Goal: Task Accomplishment & Management: Manage account settings

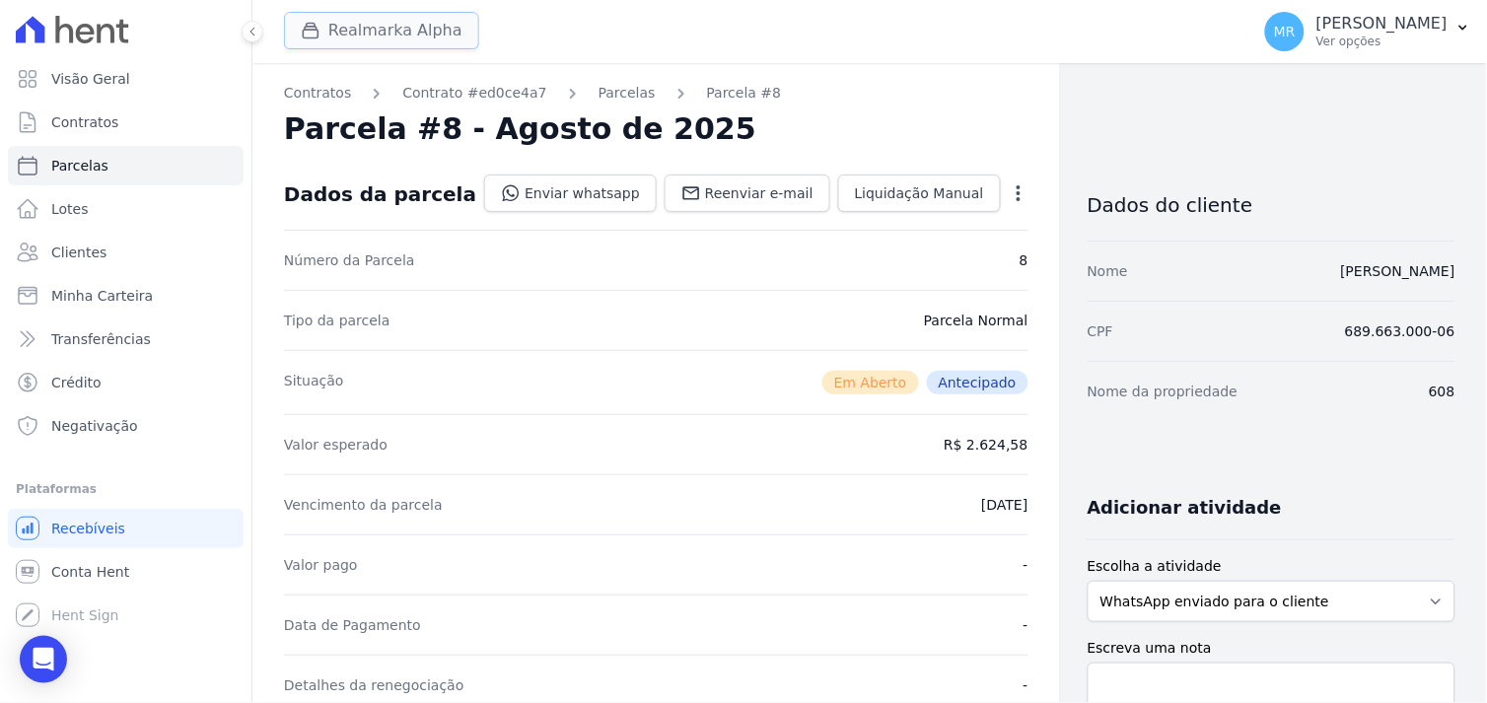
click at [384, 42] on button "Realmarka Alpha" at bounding box center [381, 30] width 195 height 37
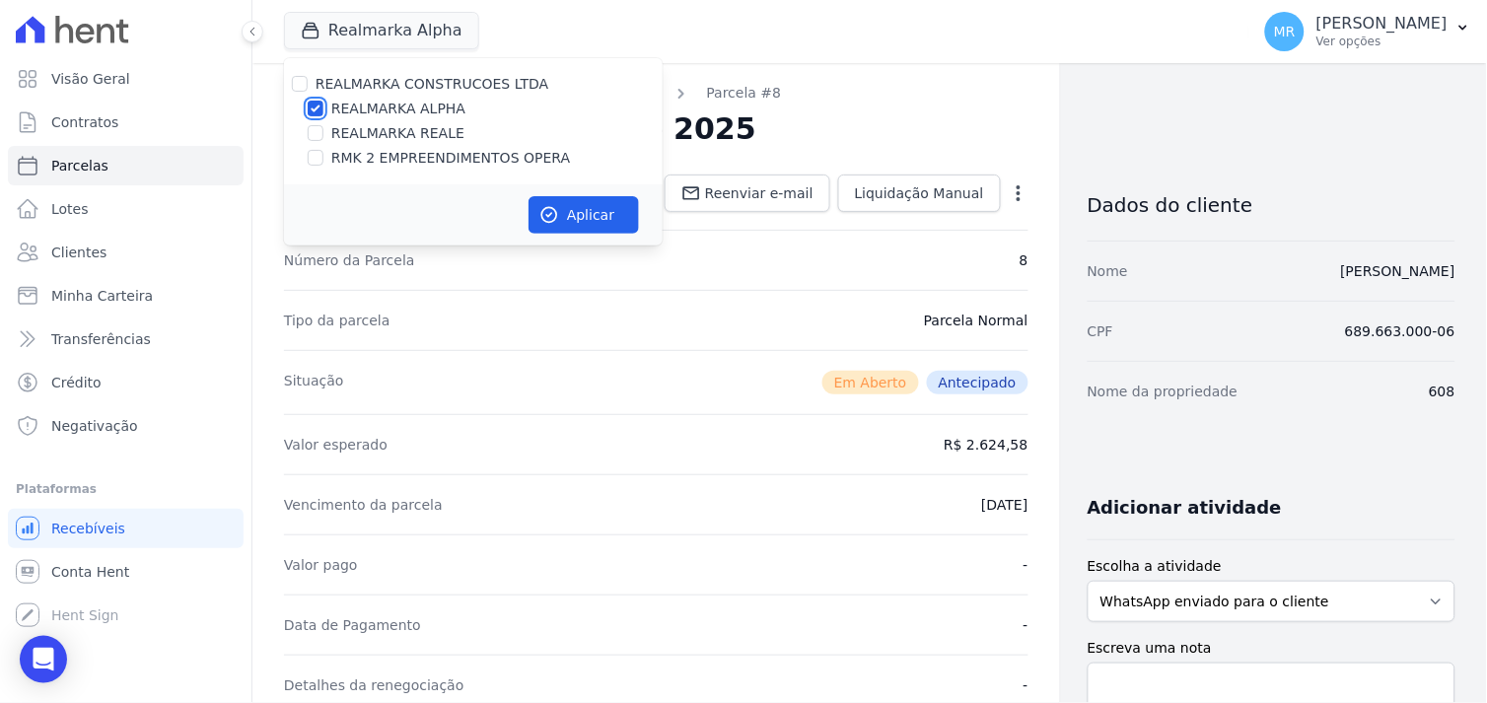
click at [312, 108] on input "REALMARKA ALPHA" at bounding box center [316, 109] width 16 height 16
checkbox input "false"
click at [309, 154] on input "RMK 2 EMPREENDIMENTOS OPERA" at bounding box center [316, 158] width 16 height 16
checkbox input "true"
click at [548, 213] on icon "button" at bounding box center [549, 215] width 20 height 20
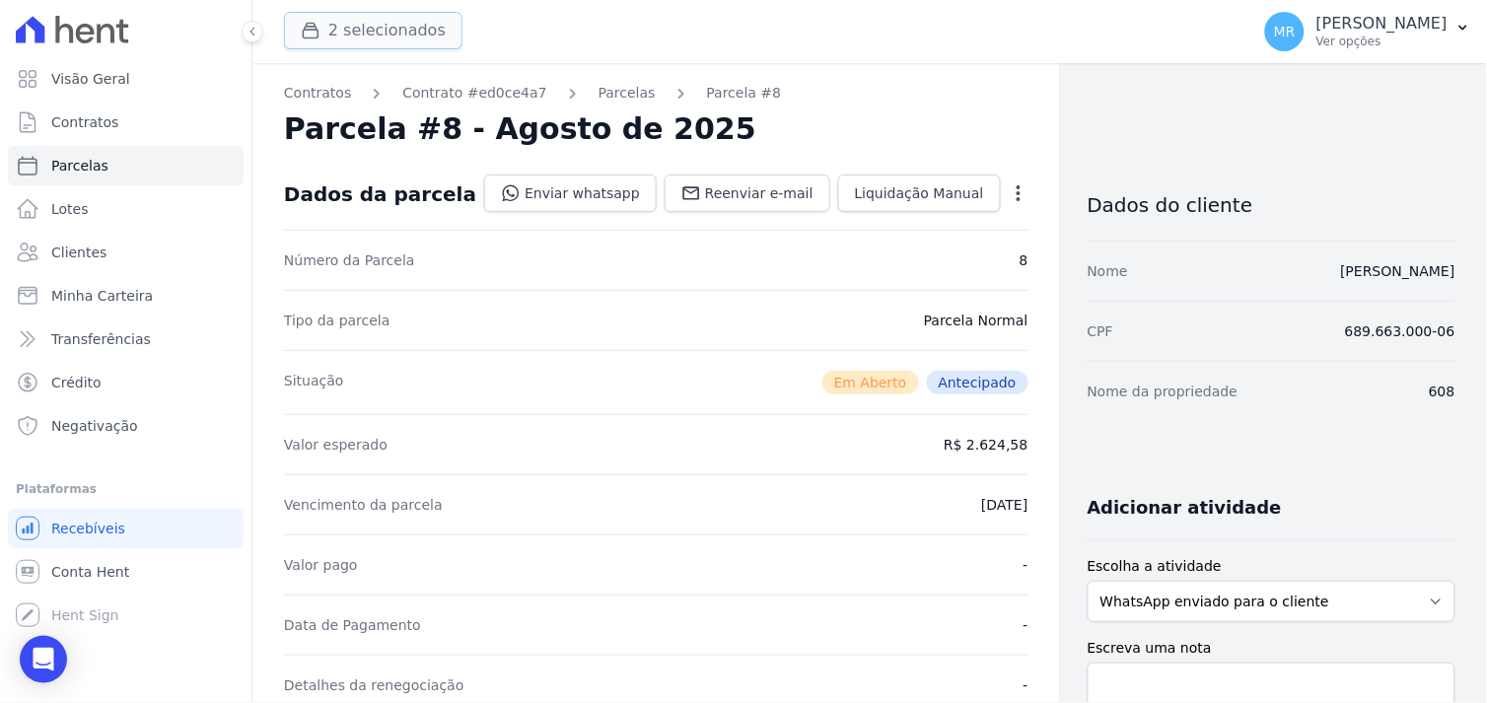
click at [359, 35] on button "2 selecionados" at bounding box center [373, 30] width 178 height 37
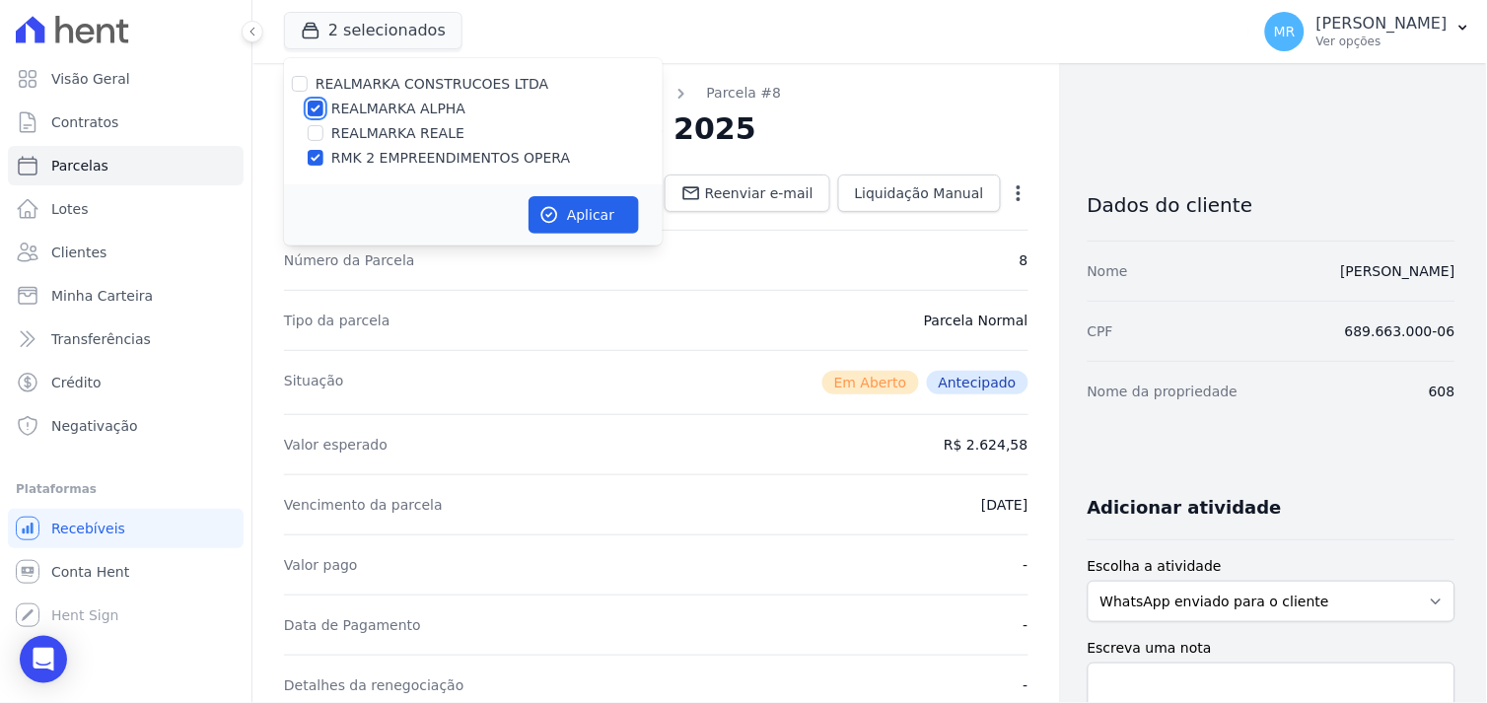
click at [316, 105] on input "REALMARKA ALPHA" at bounding box center [316, 109] width 16 height 16
checkbox input "false"
click at [578, 220] on button "Aplicar" at bounding box center [583, 214] width 110 height 37
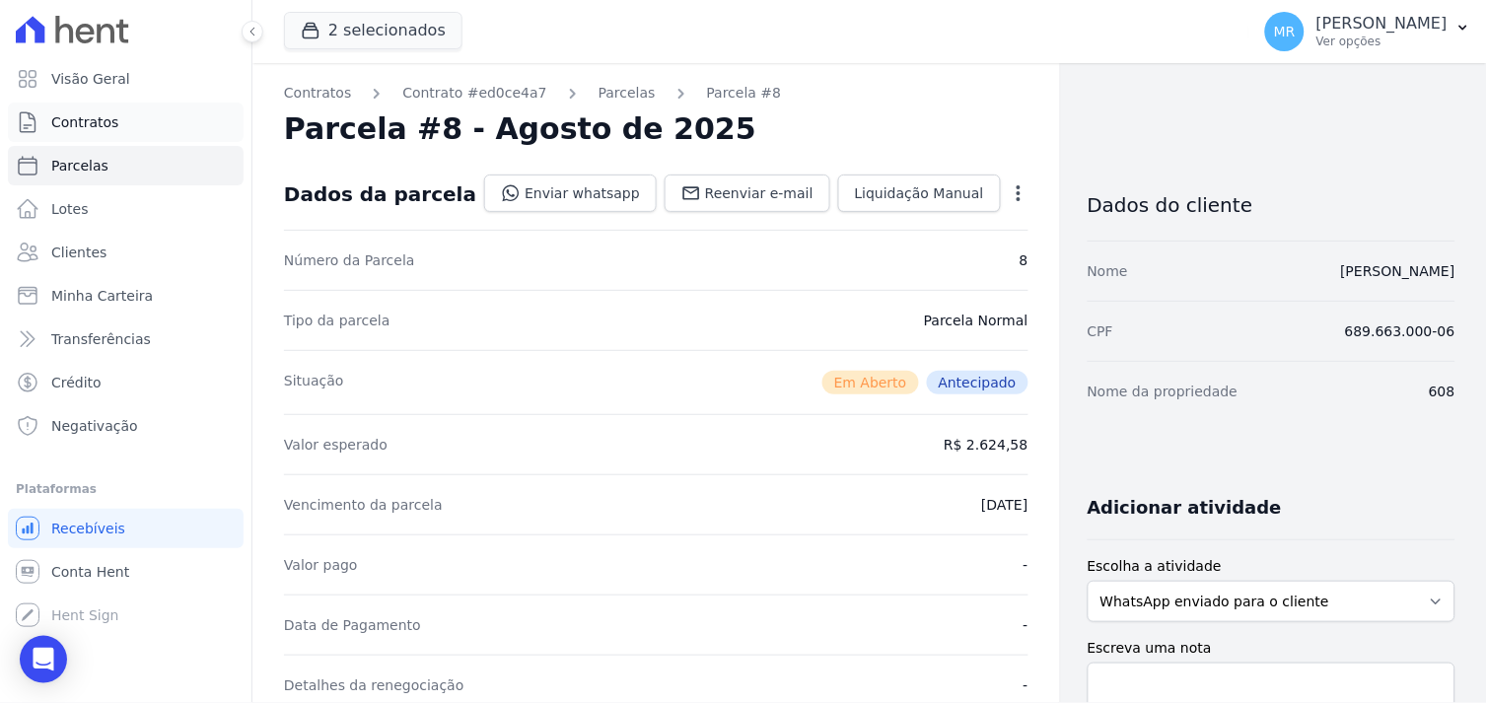
click at [110, 120] on span "Contratos" at bounding box center [84, 122] width 67 height 20
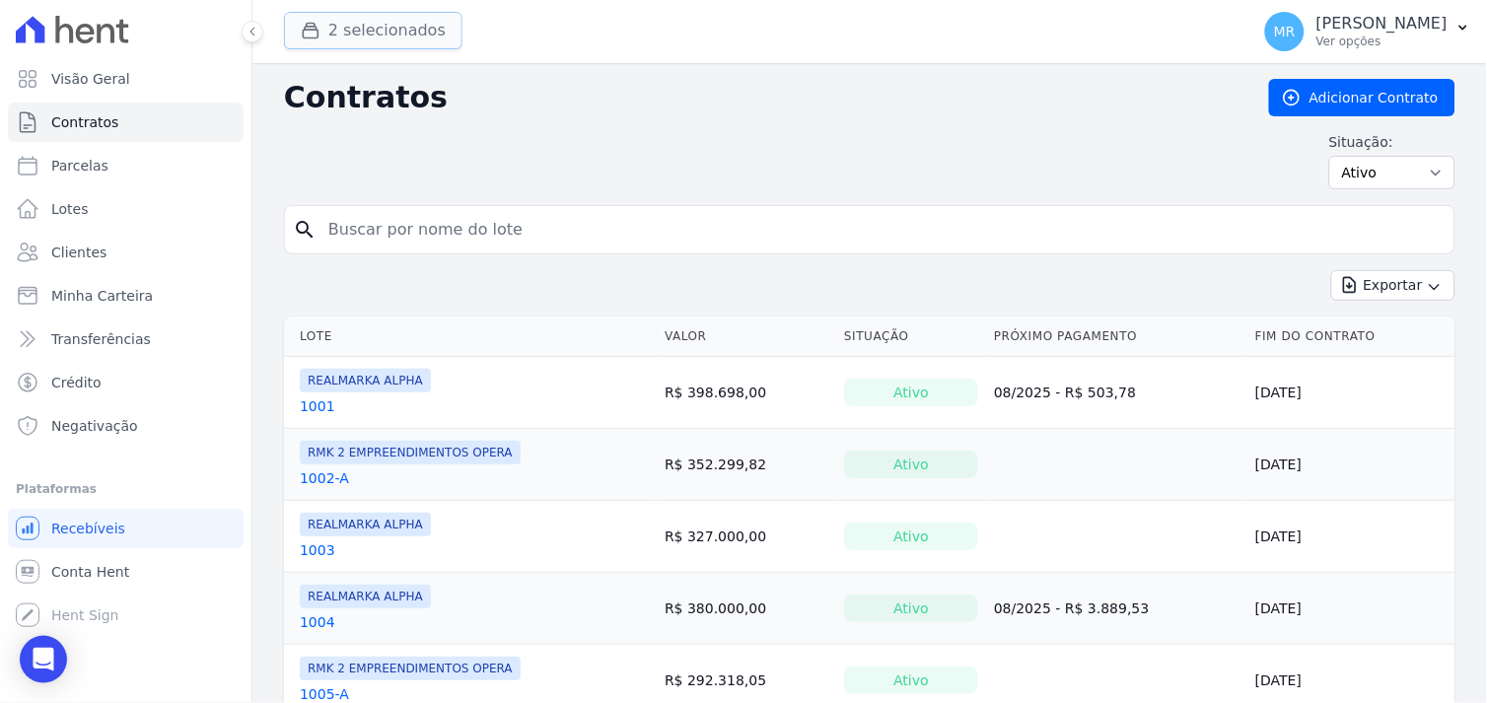
click at [294, 28] on button "2 selecionados" at bounding box center [373, 30] width 178 height 37
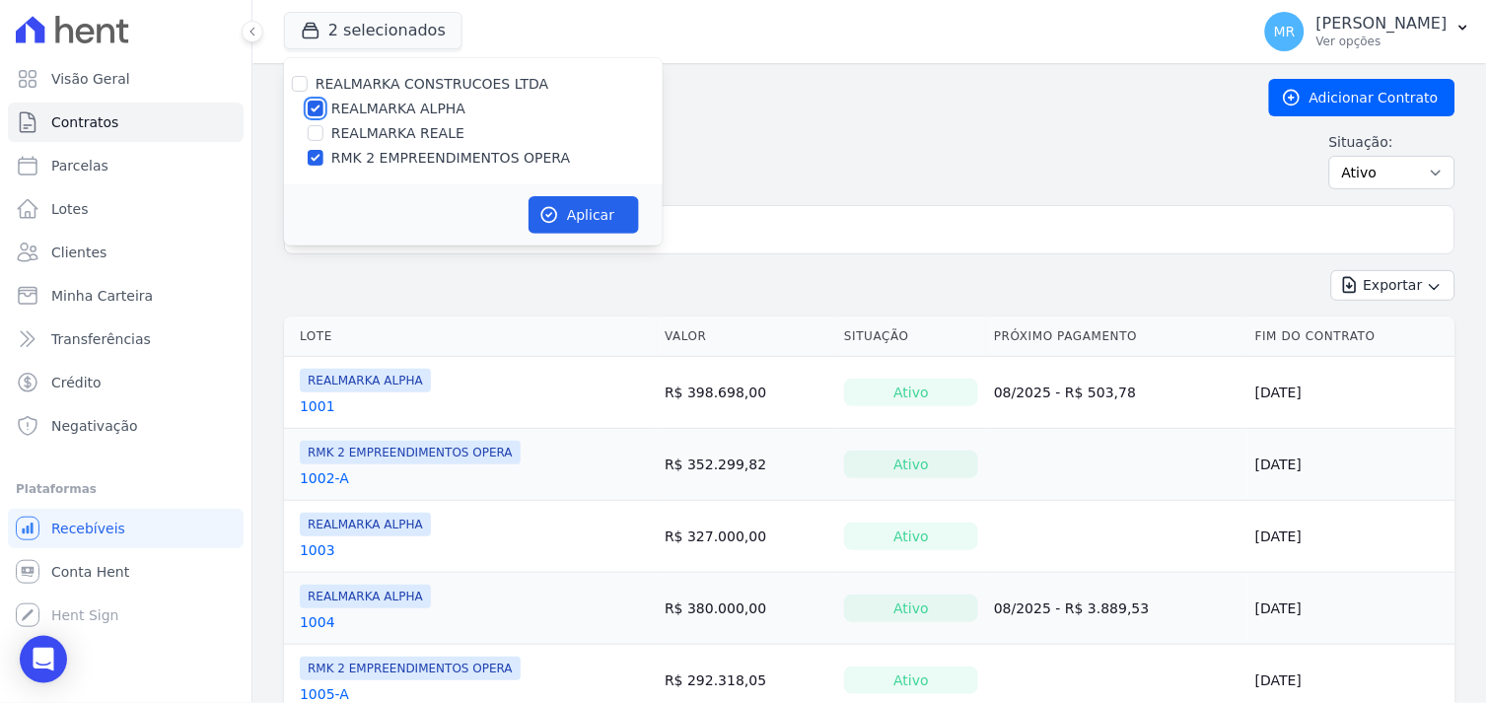
click at [319, 104] on input "REALMARKA ALPHA" at bounding box center [316, 109] width 16 height 16
checkbox input "false"
click at [570, 211] on button "Aplicar" at bounding box center [583, 214] width 110 height 37
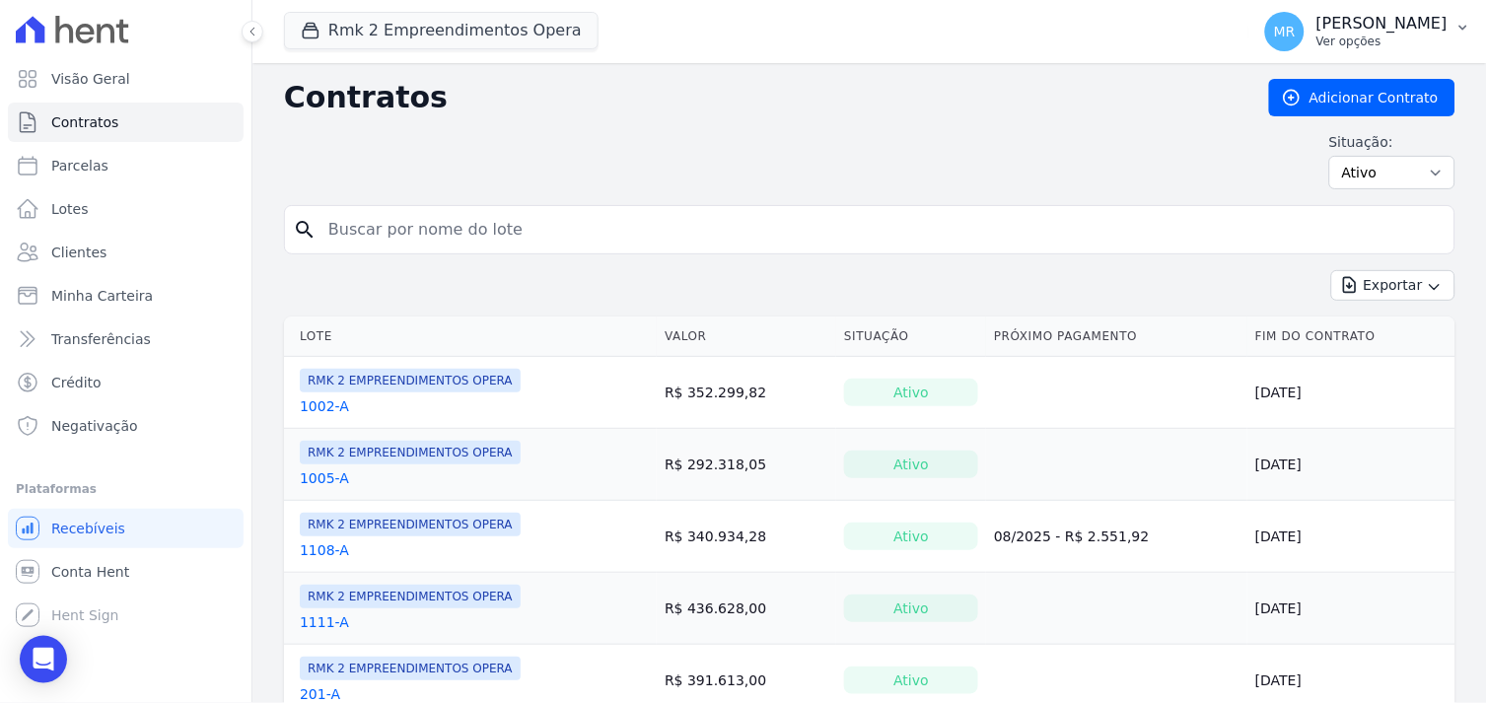
click at [1415, 35] on div "[PERSON_NAME] Ver opções" at bounding box center [1381, 31] width 131 height 35
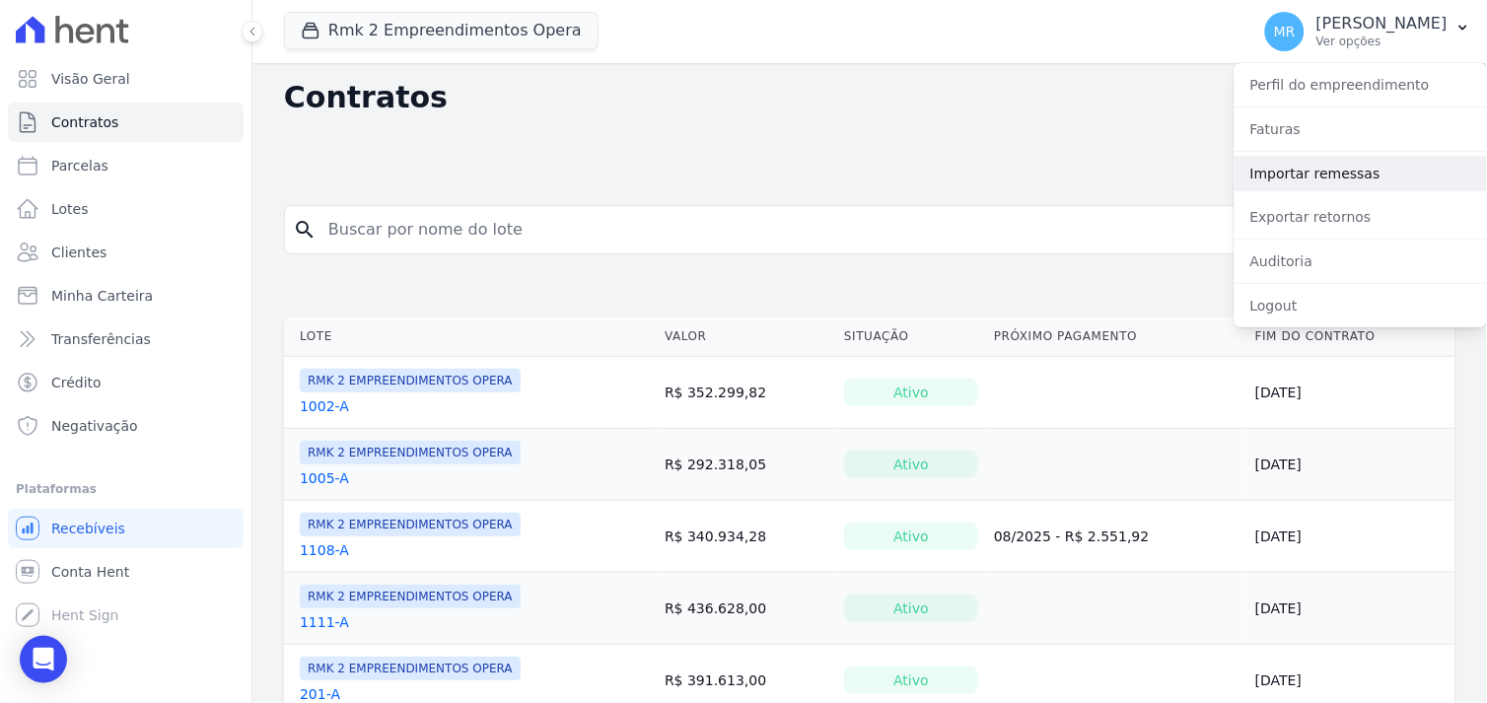
click at [1312, 173] on link "Importar remessas" at bounding box center [1360, 173] width 252 height 35
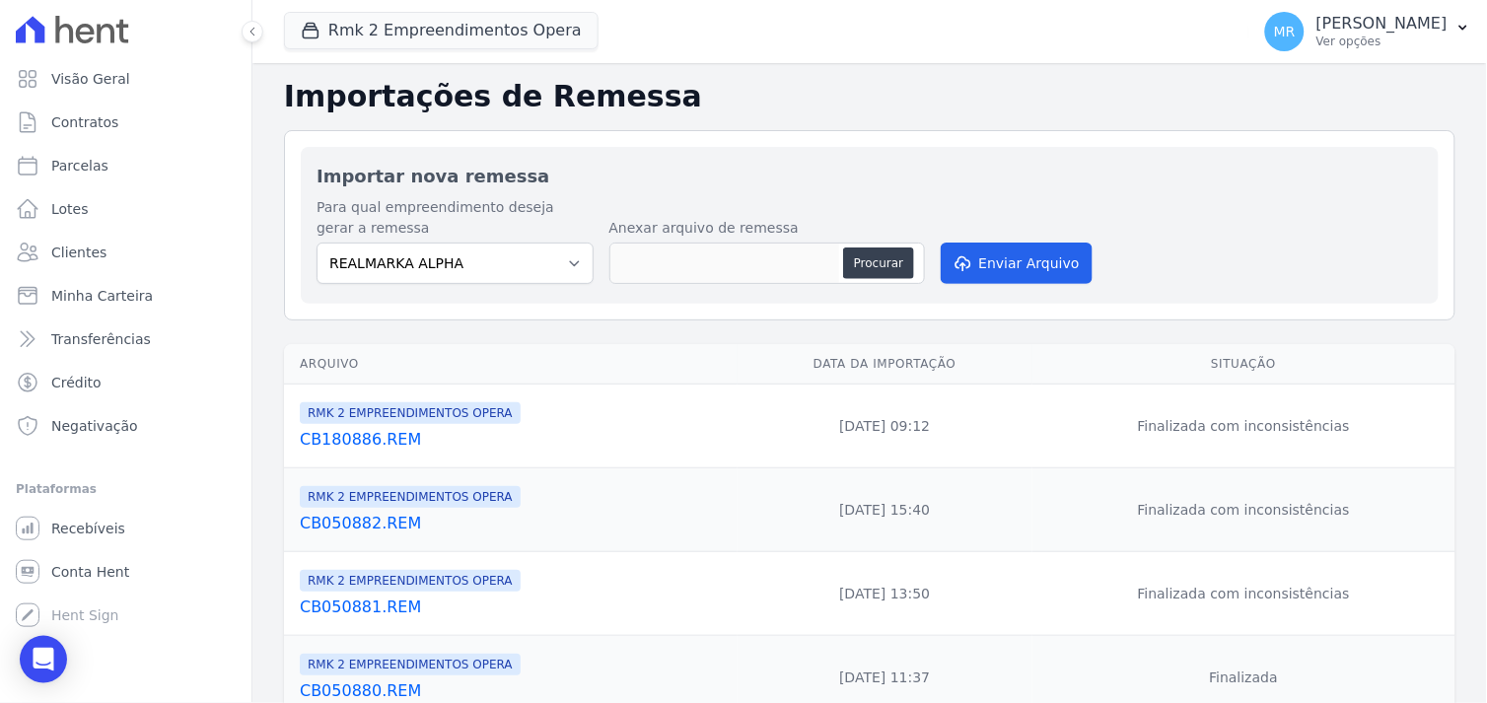
click at [350, 438] on link "CB180886.REM" at bounding box center [515, 440] width 430 height 24
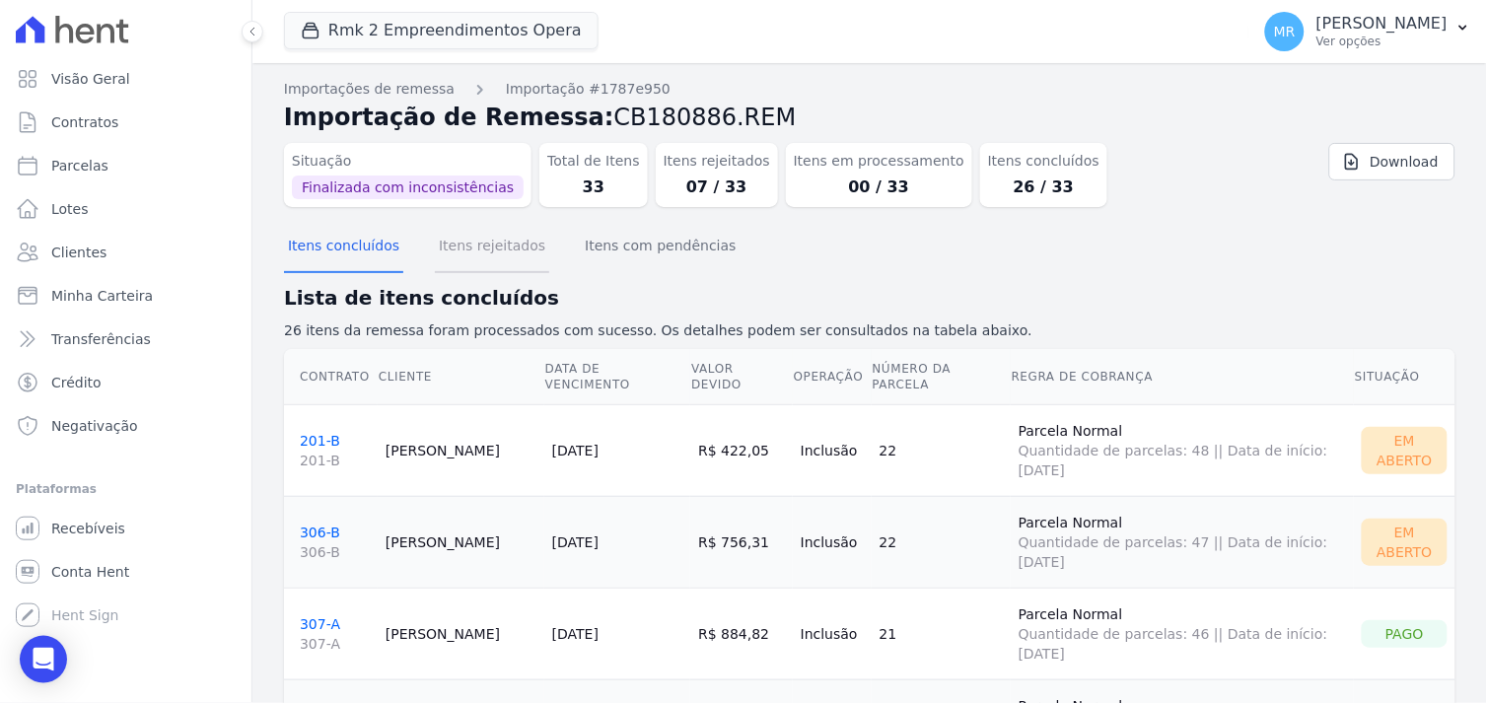
click at [476, 247] on button "Itens rejeitados" at bounding box center [492, 247] width 114 height 51
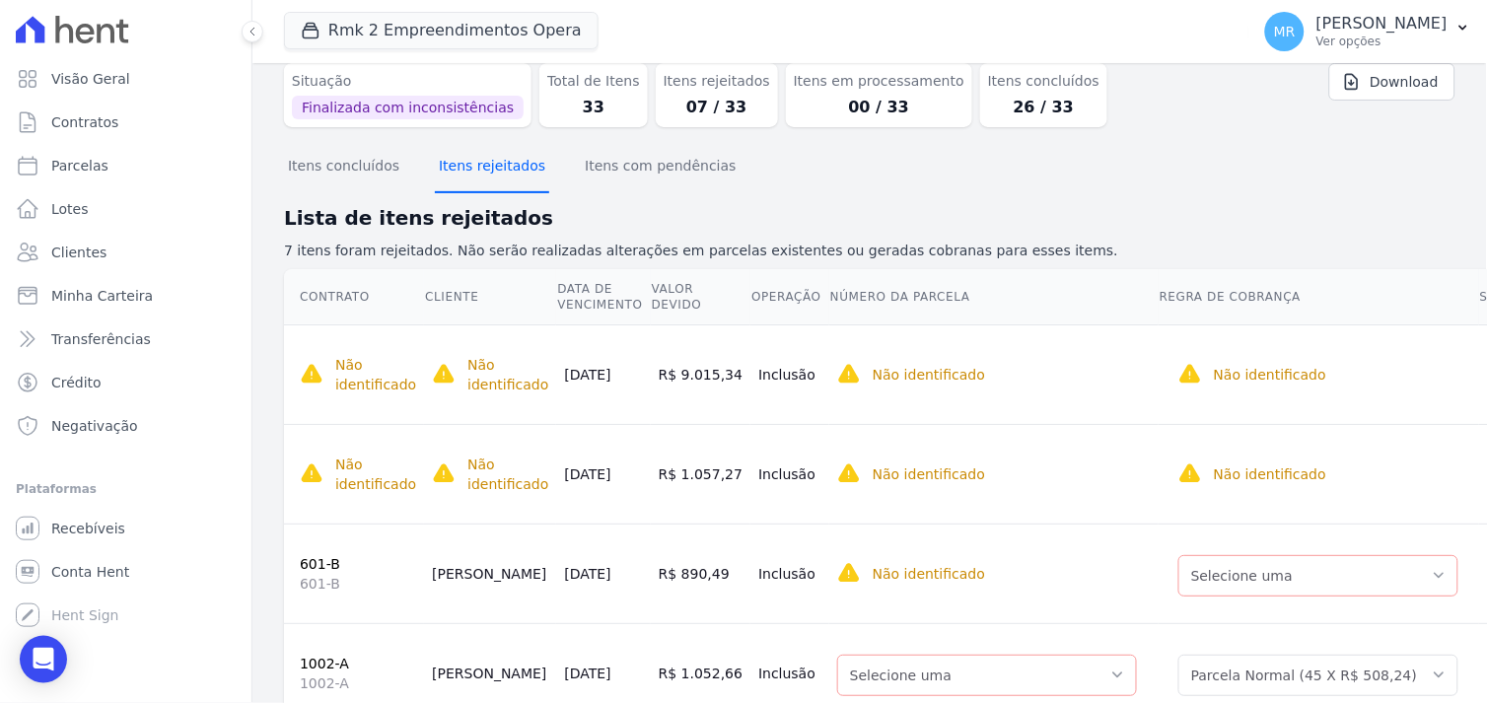
scroll to position [328, 0]
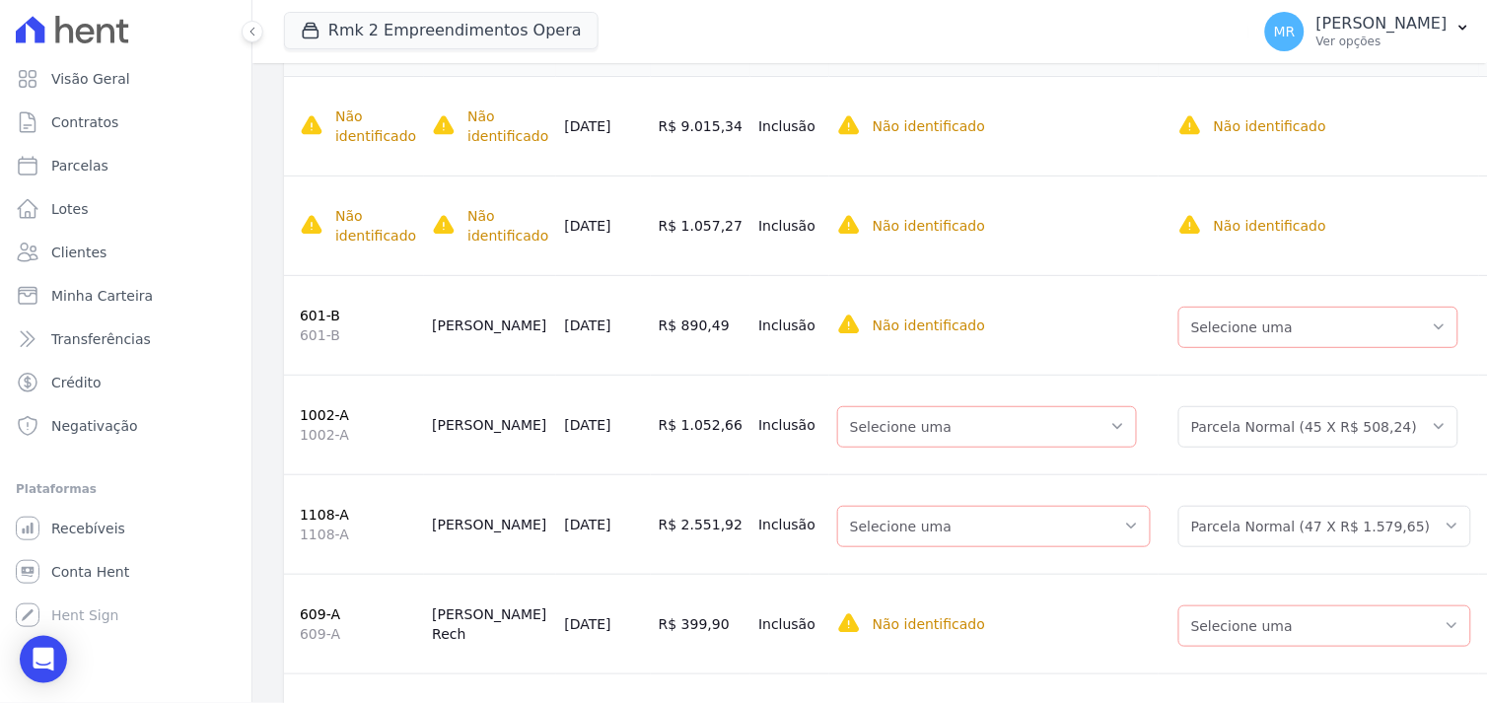
click at [309, 308] on link "601-B" at bounding box center [320, 316] width 40 height 16
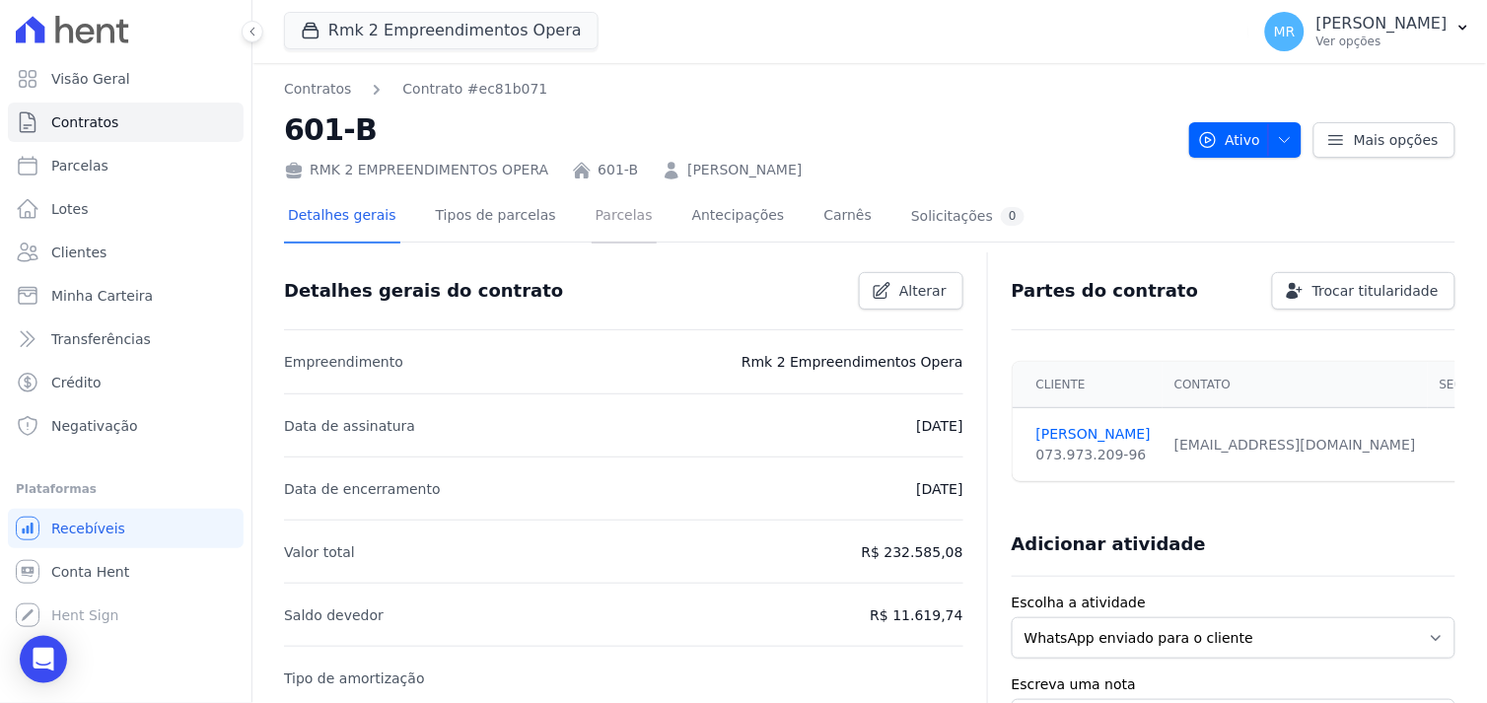
click at [591, 212] on link "Parcelas" at bounding box center [623, 217] width 65 height 52
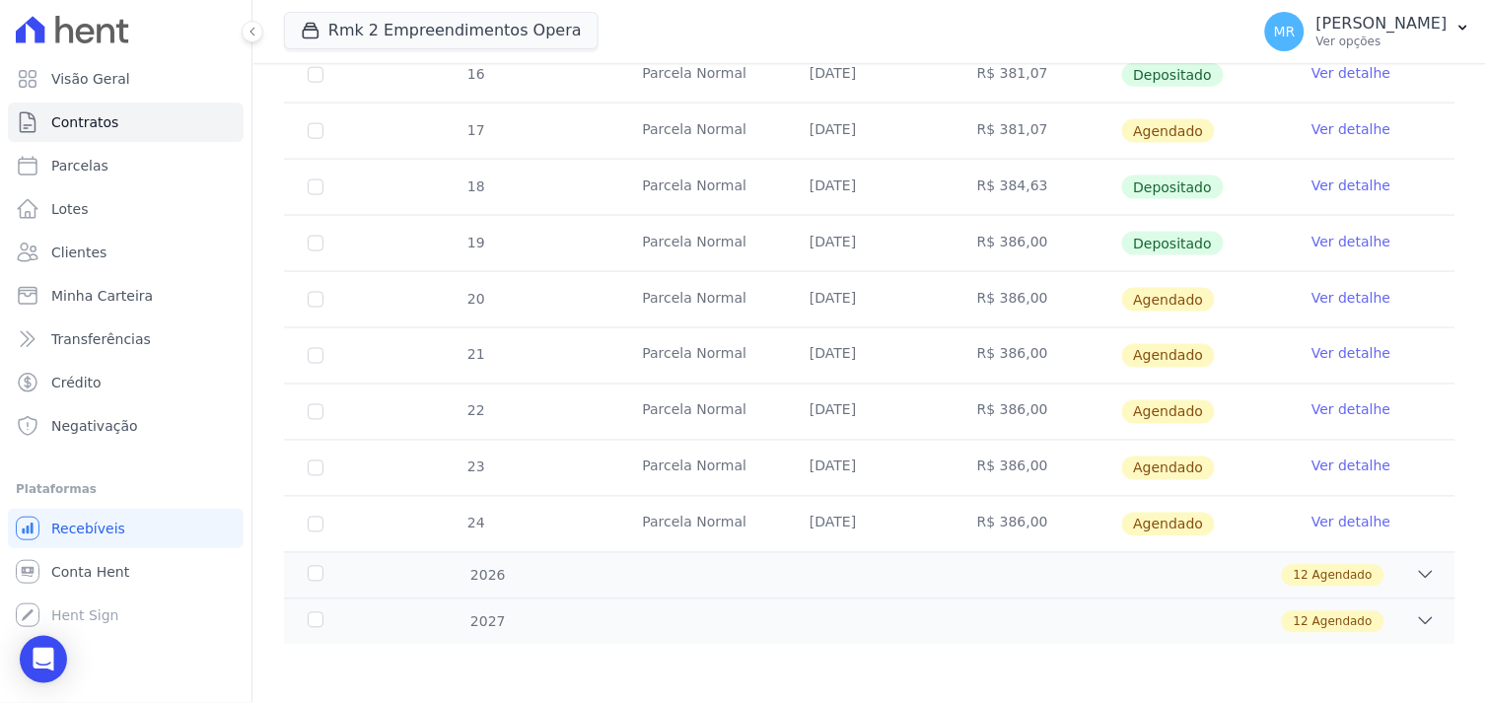
scroll to position [585, 0]
click at [1326, 303] on link "Ver detalhe" at bounding box center [1350, 297] width 79 height 20
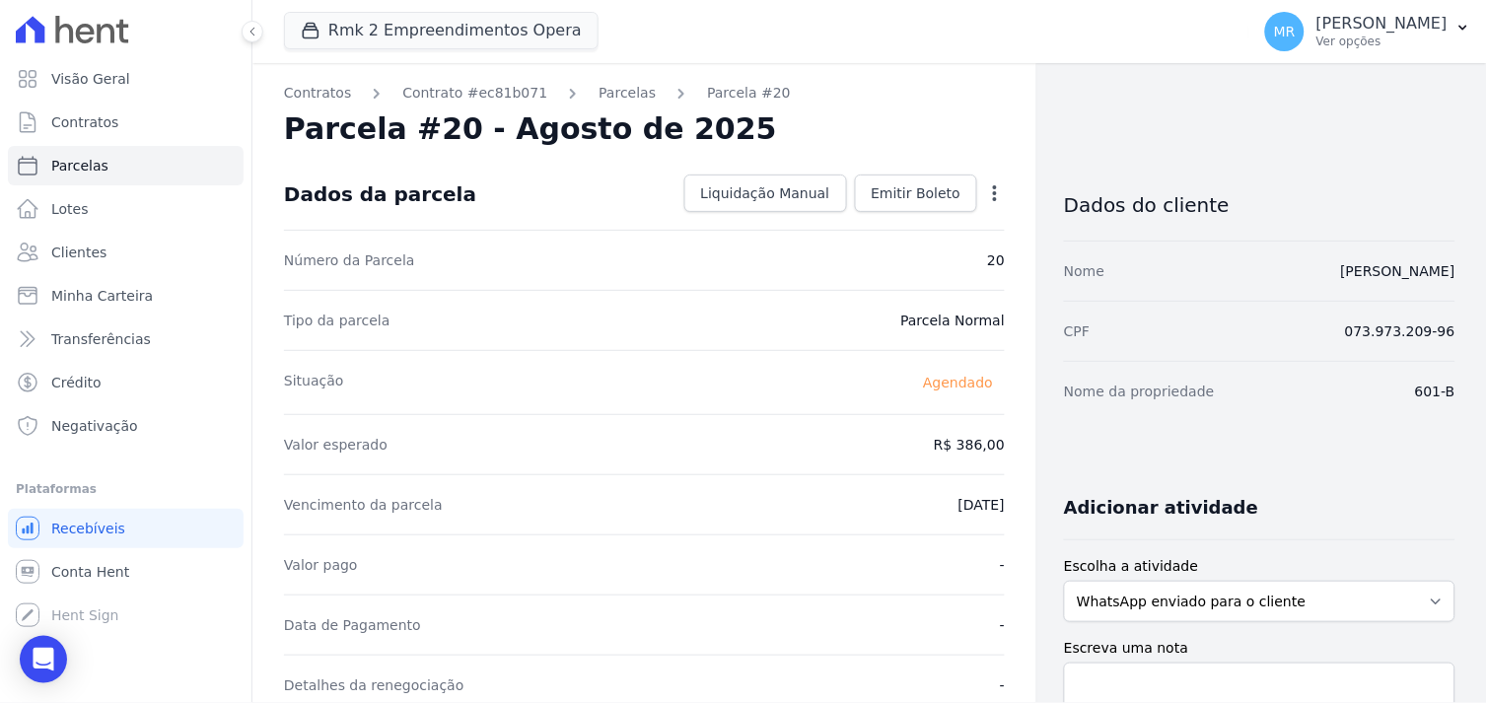
click at [989, 184] on icon "button" at bounding box center [995, 193] width 20 height 20
click at [912, 221] on link "Alterar" at bounding box center [909, 219] width 173 height 35
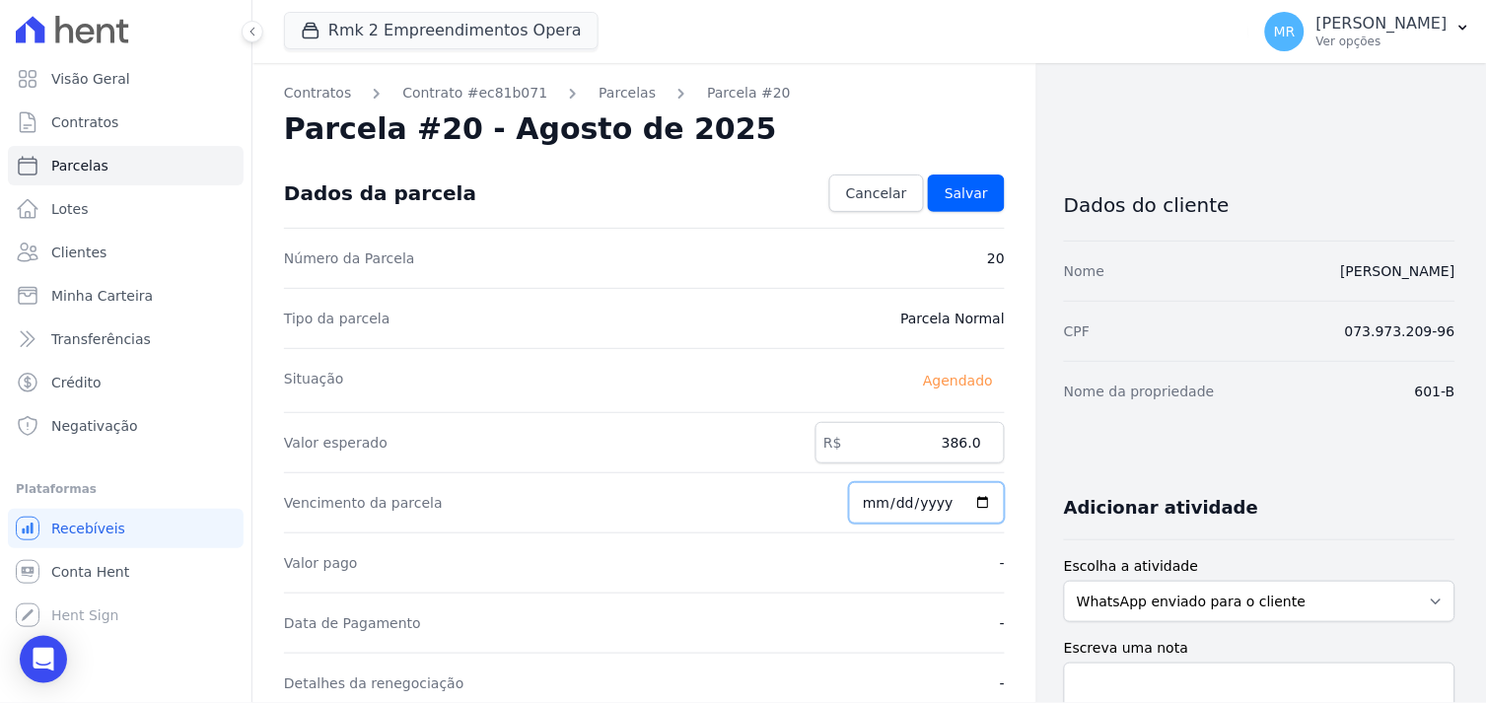
drag, startPoint x: 875, startPoint y: 503, endPoint x: 844, endPoint y: 505, distance: 31.6
click at [844, 505] on div "Vencimento da parcela [DATE]" at bounding box center [644, 502] width 721 height 60
type input "[DATE]"
drag, startPoint x: 898, startPoint y: 449, endPoint x: 1094, endPoint y: 438, distance: 196.5
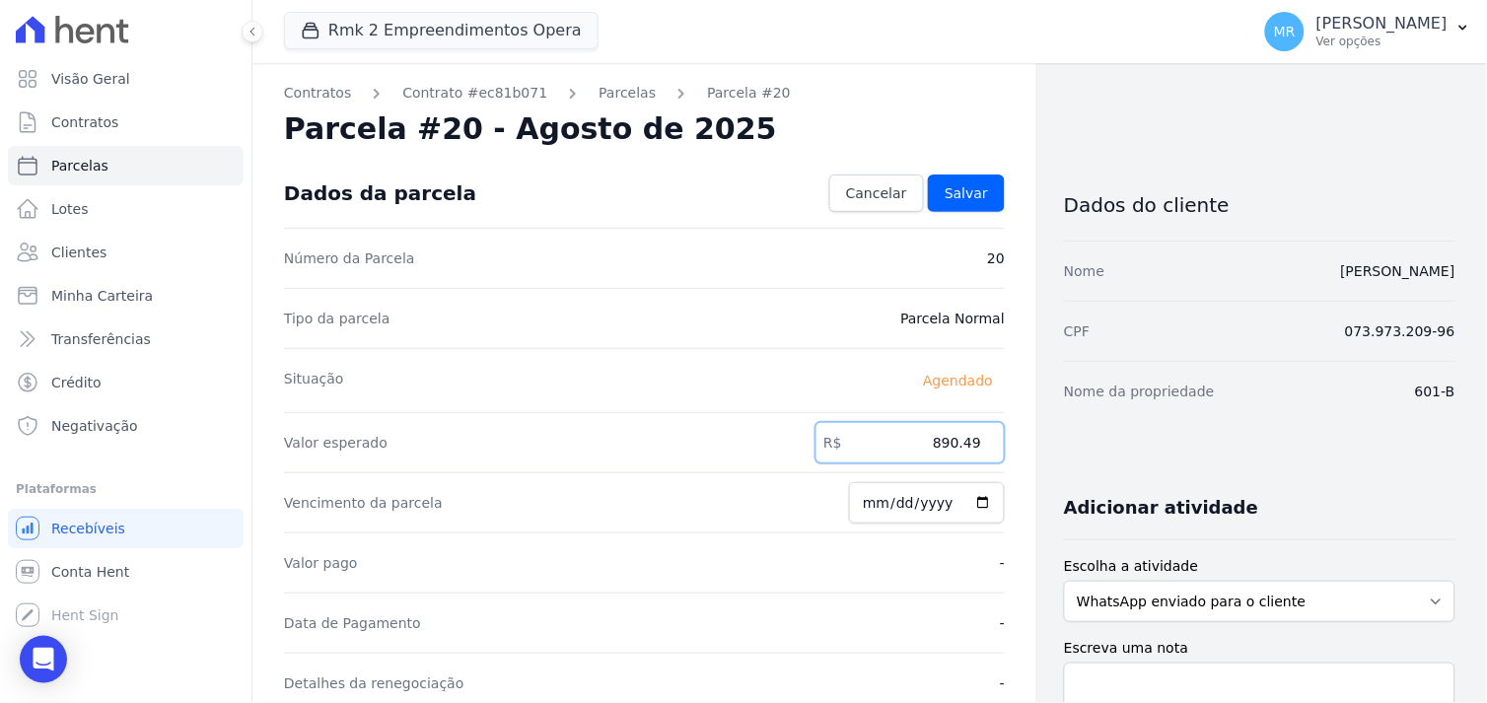
type input "890.49"
click at [964, 189] on span "Salvar" at bounding box center [965, 193] width 43 height 20
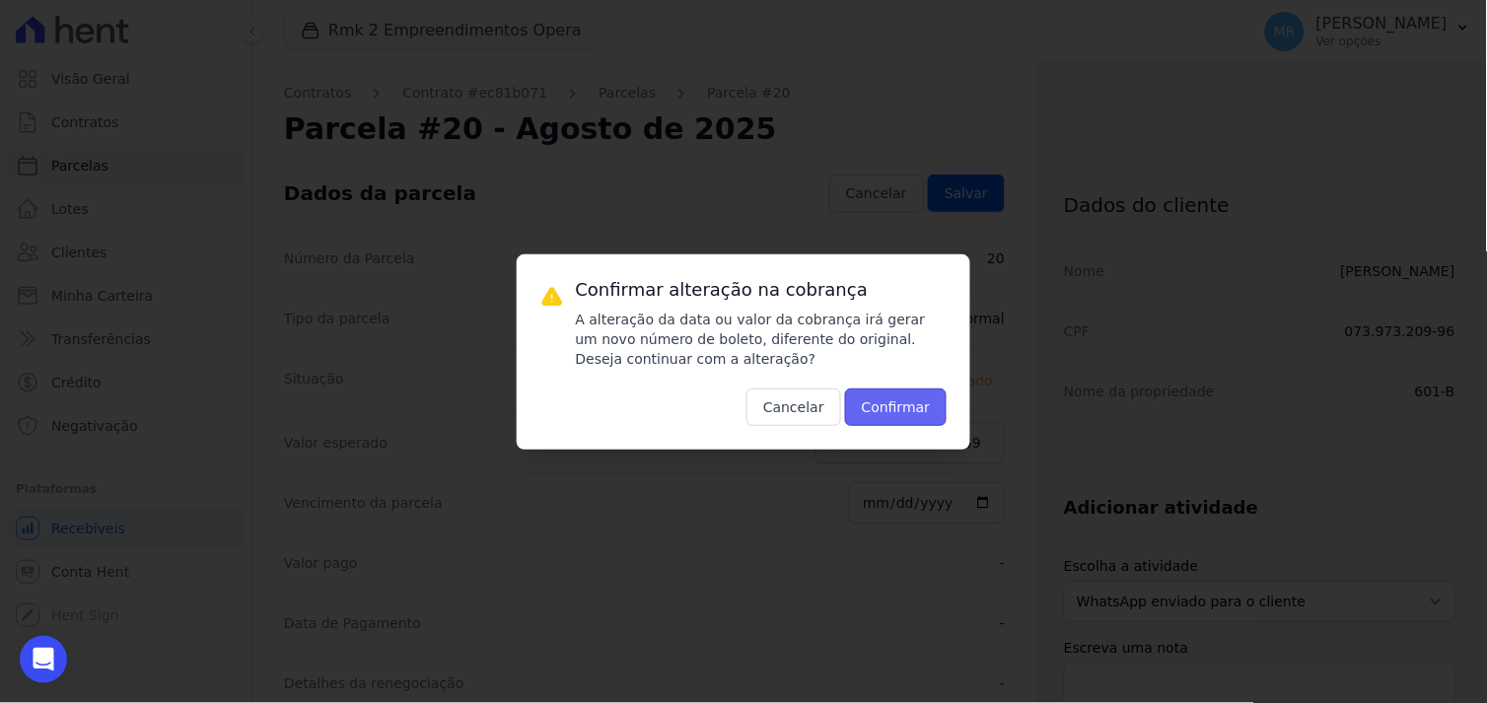
click at [905, 402] on button "Confirmar" at bounding box center [896, 406] width 103 height 37
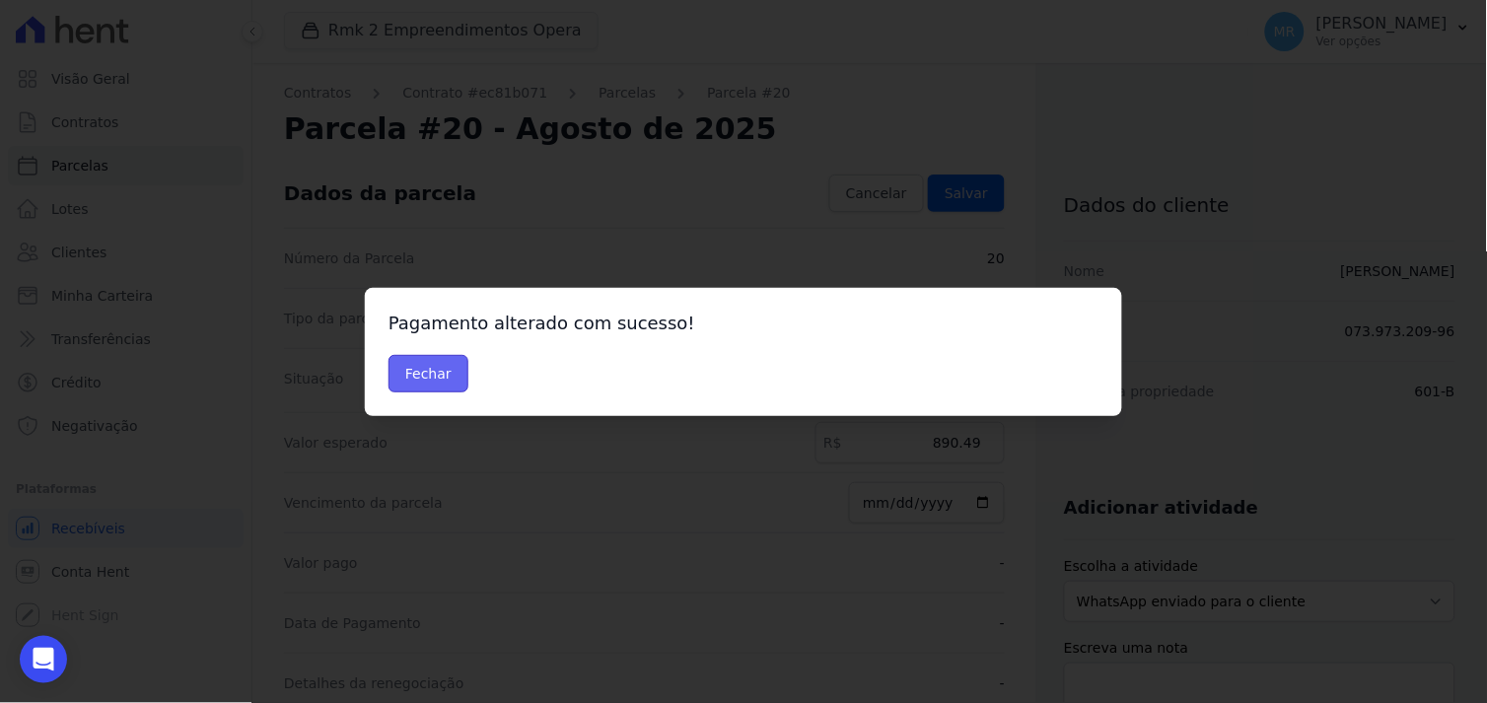
click at [398, 370] on button "Fechar" at bounding box center [428, 373] width 80 height 37
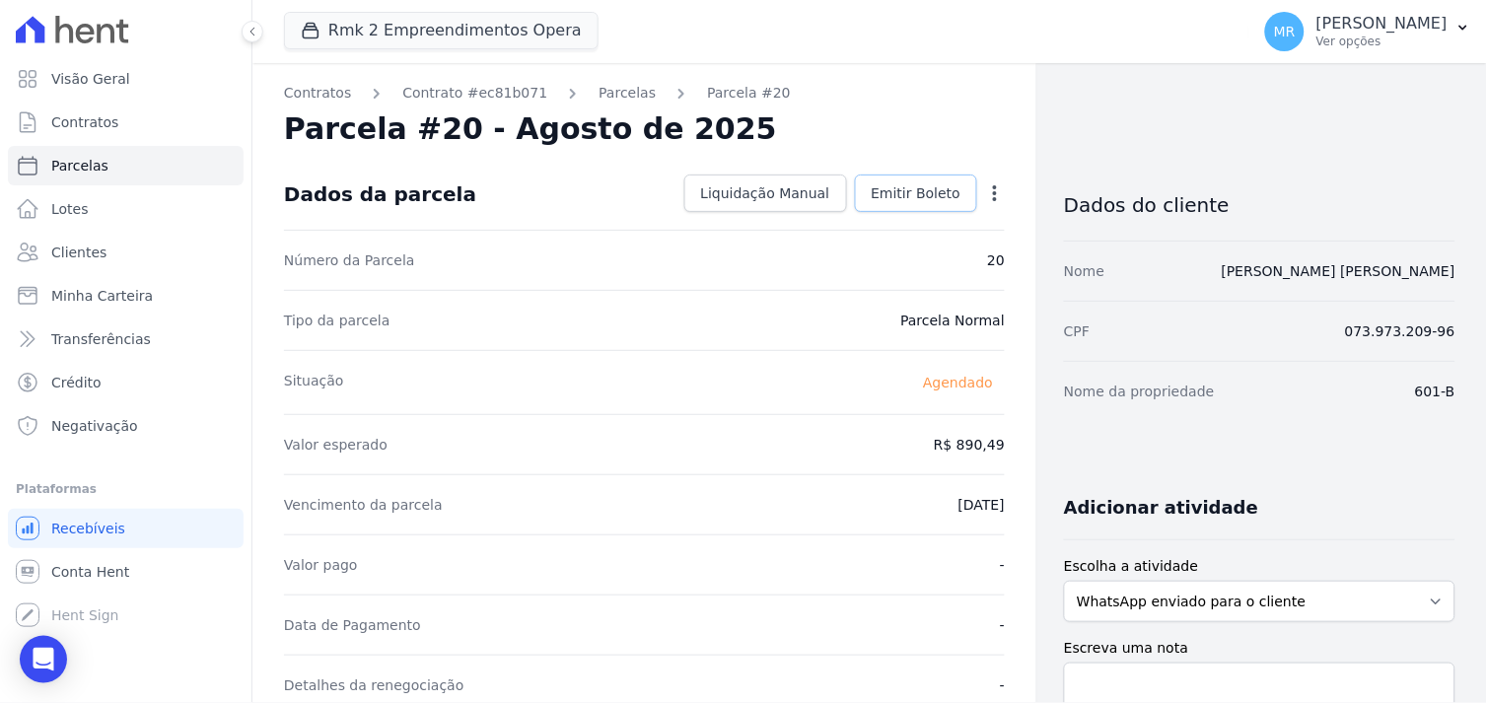
click at [900, 188] on span "Emitir Boleto" at bounding box center [916, 193] width 90 height 20
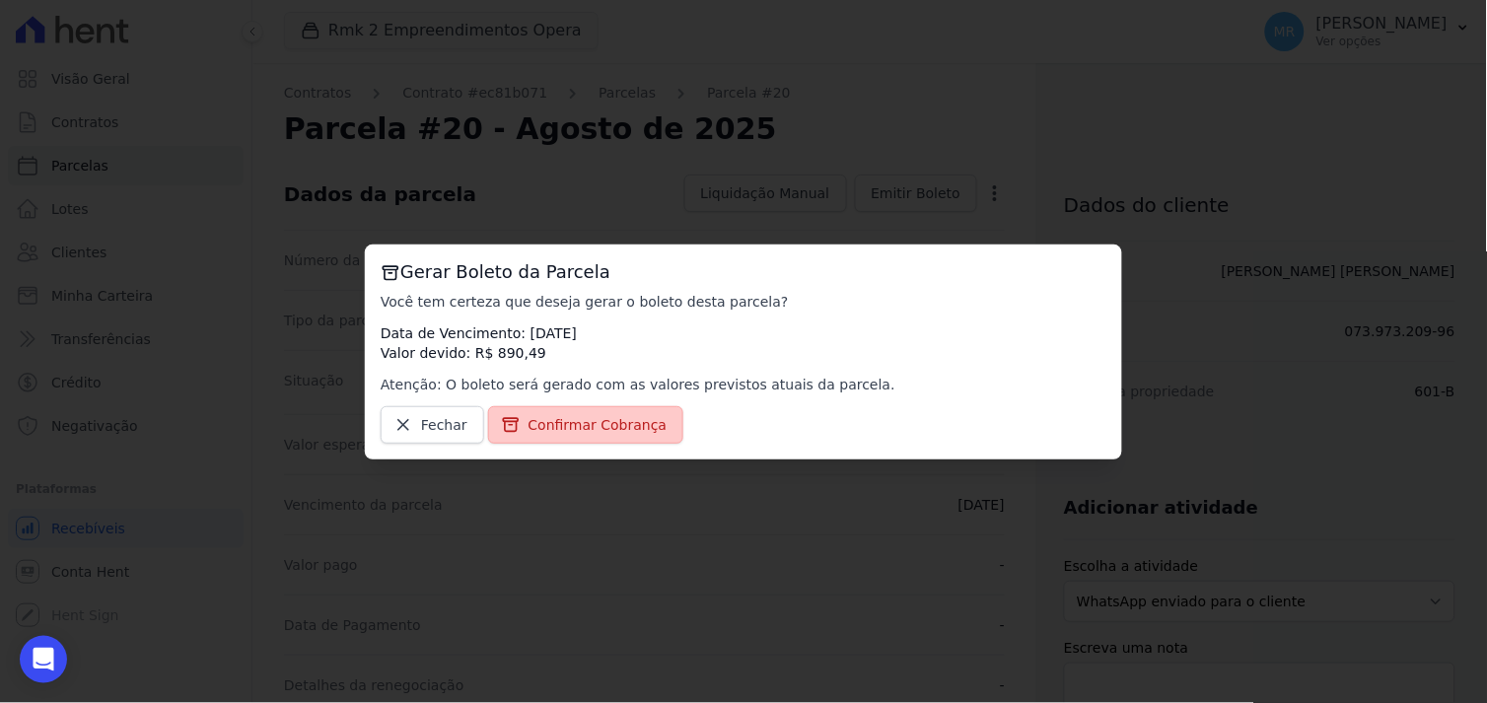
click at [596, 416] on span "Confirmar Cobrança" at bounding box center [597, 425] width 139 height 20
click at [598, 431] on span "Confirmar Cobrança" at bounding box center [597, 425] width 139 height 20
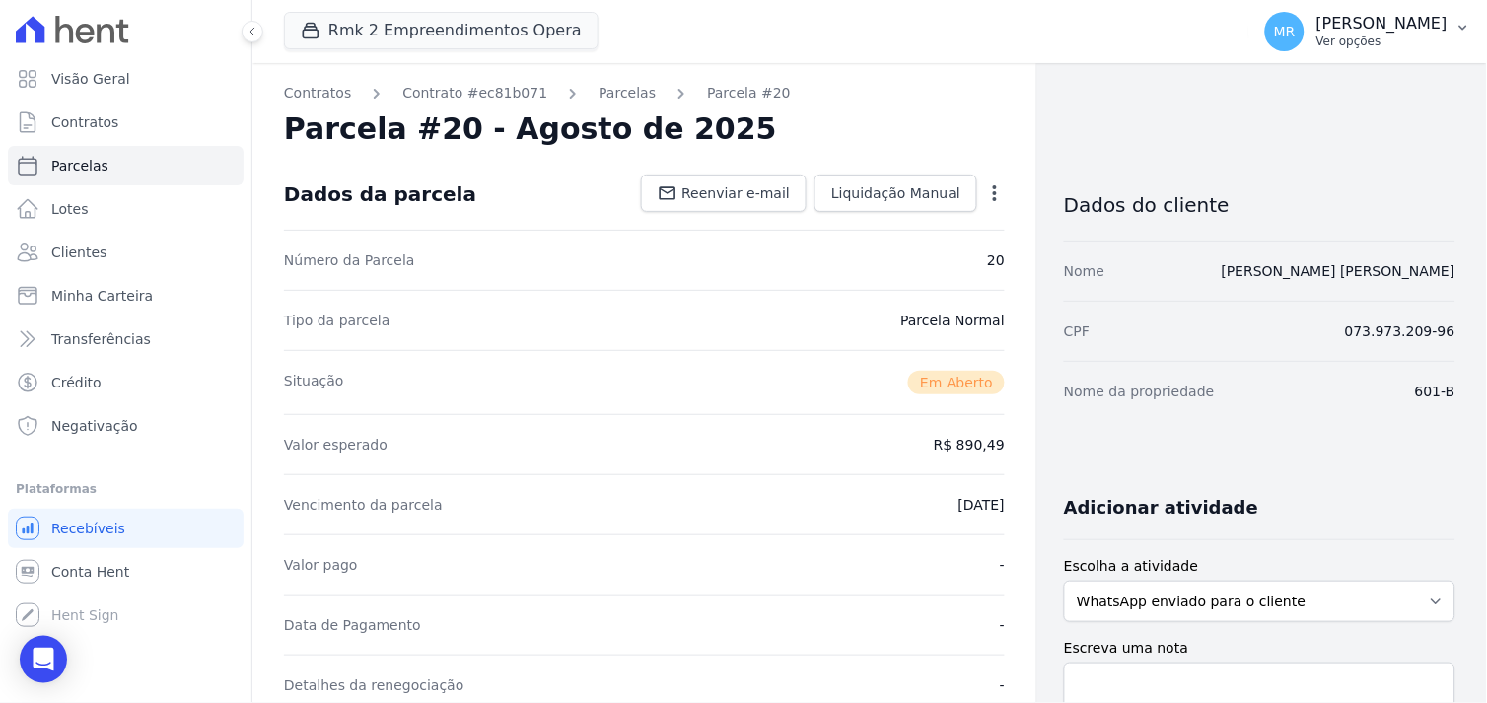
drag, startPoint x: 1402, startPoint y: 35, endPoint x: 1385, endPoint y: 45, distance: 20.0
click at [1396, 39] on p "Ver opções" at bounding box center [1381, 42] width 131 height 16
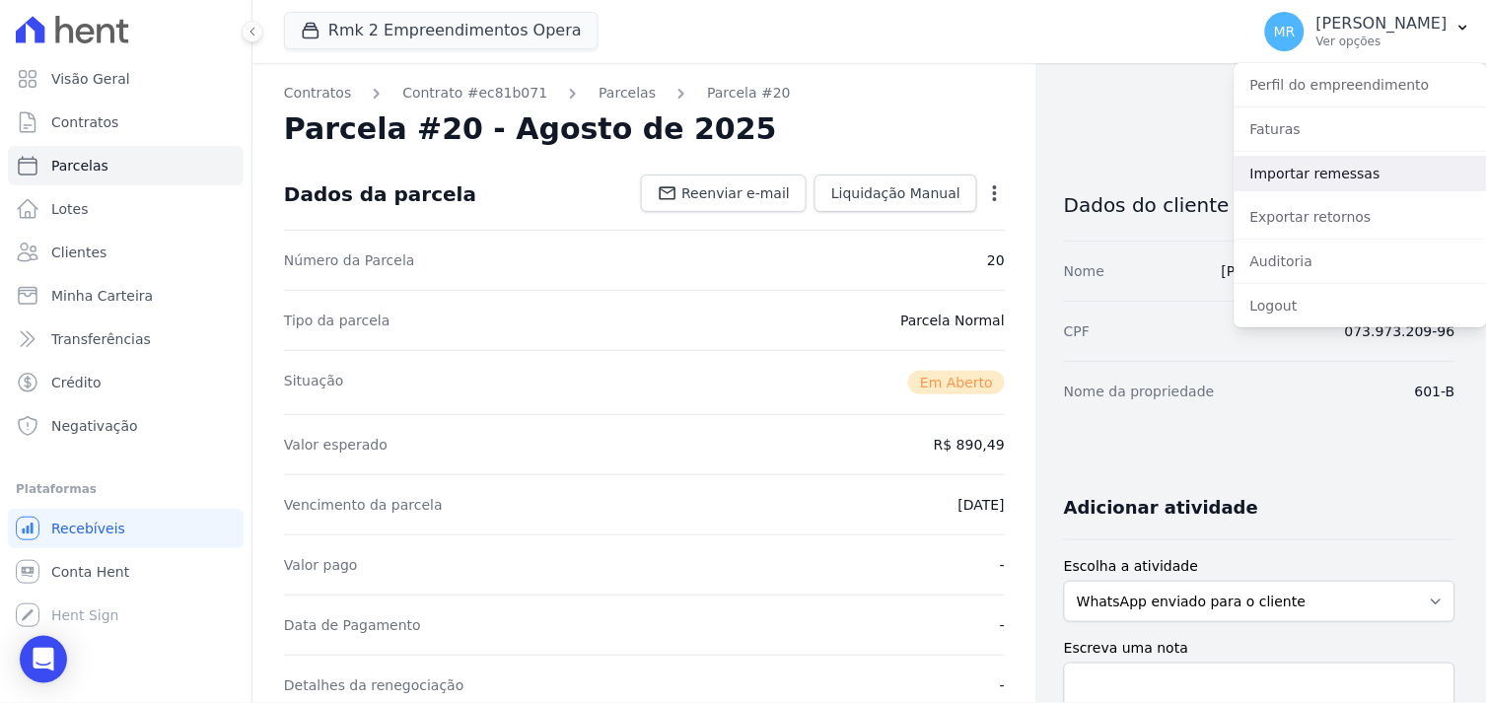
click at [1344, 173] on link "Importar remessas" at bounding box center [1360, 173] width 252 height 35
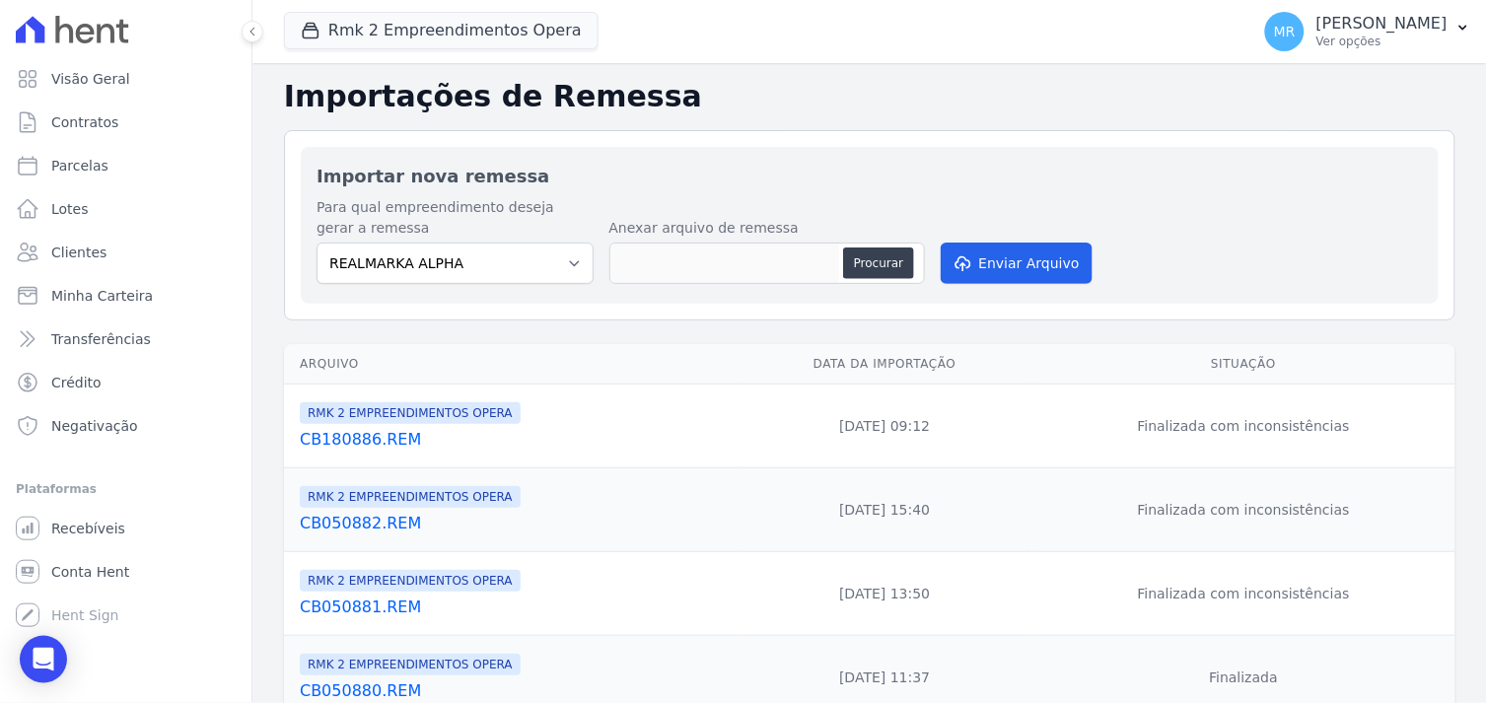
click at [367, 438] on link "CB180886.REM" at bounding box center [515, 440] width 430 height 24
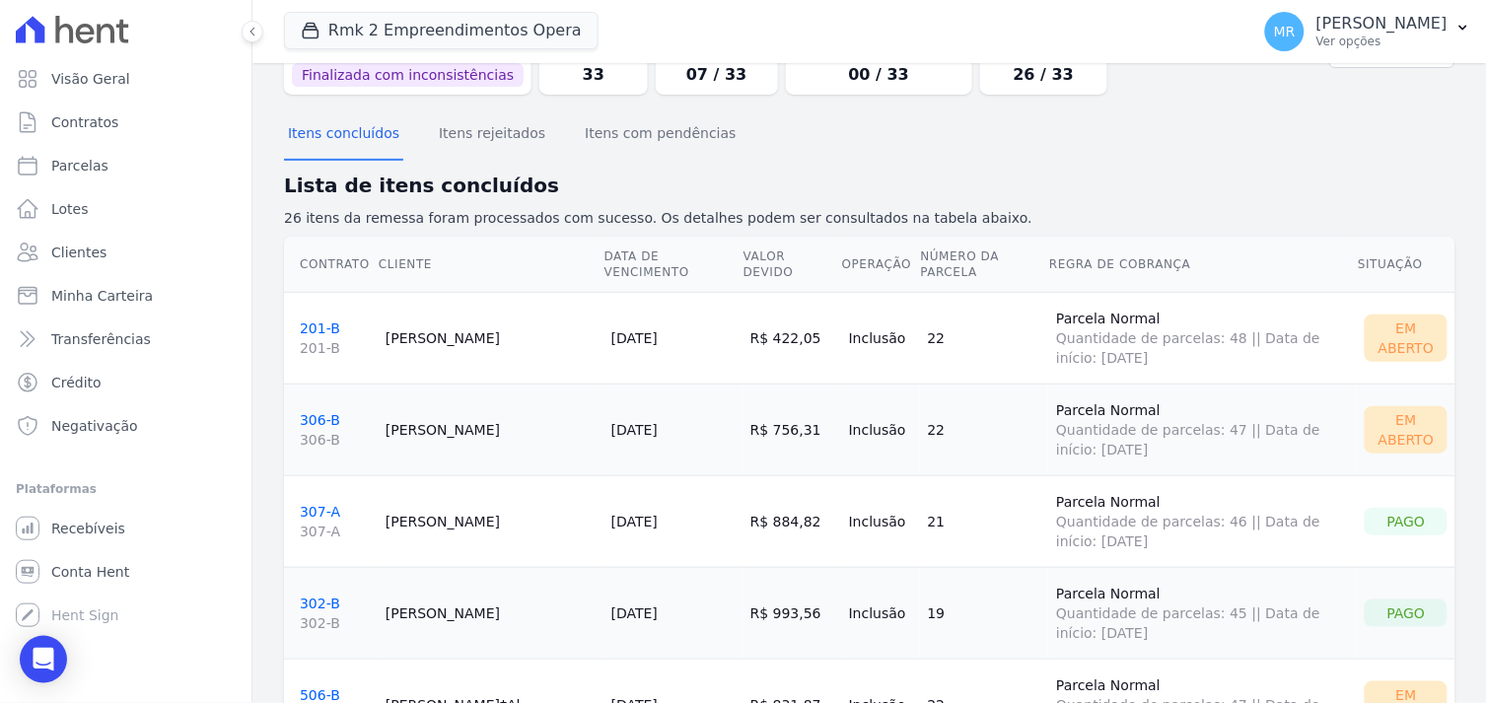
scroll to position [109, 0]
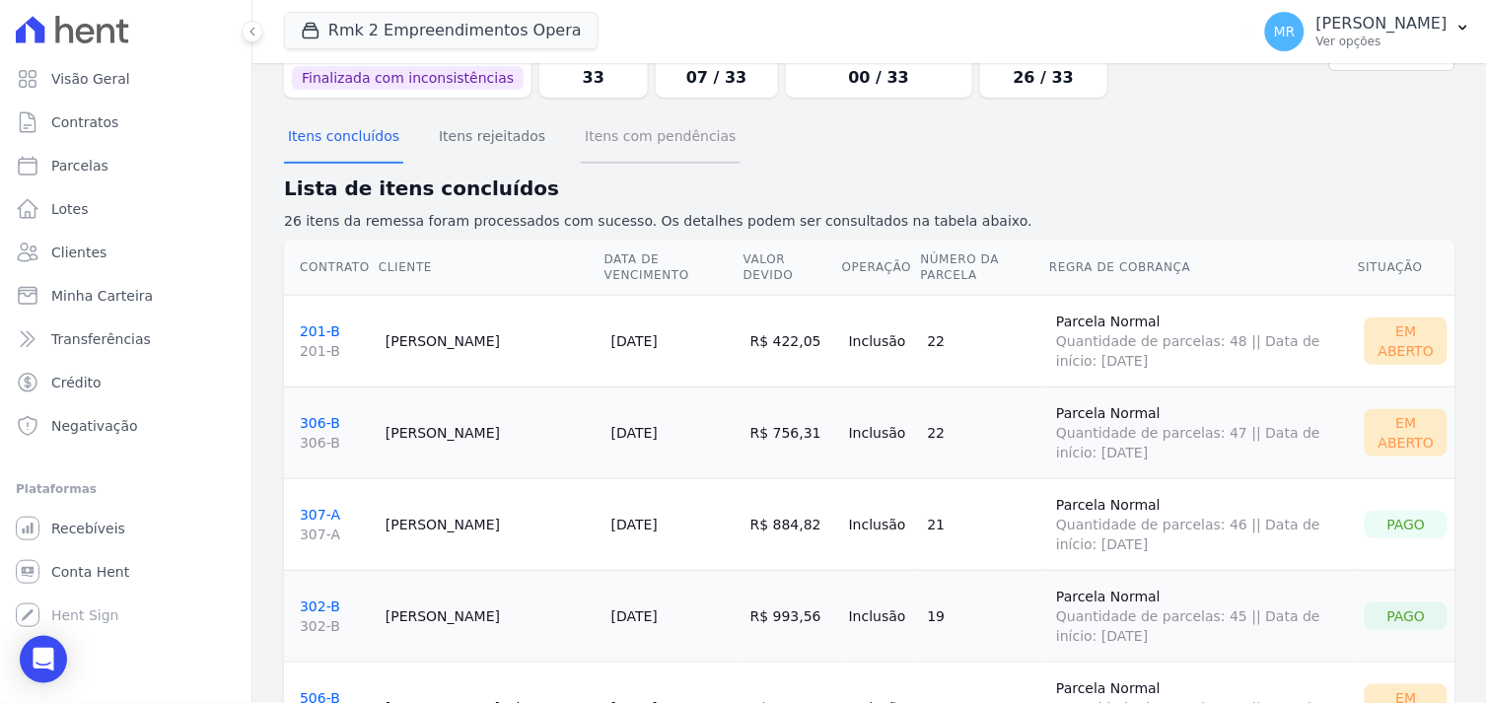
click at [606, 133] on button "Itens com pendências" at bounding box center [660, 137] width 159 height 51
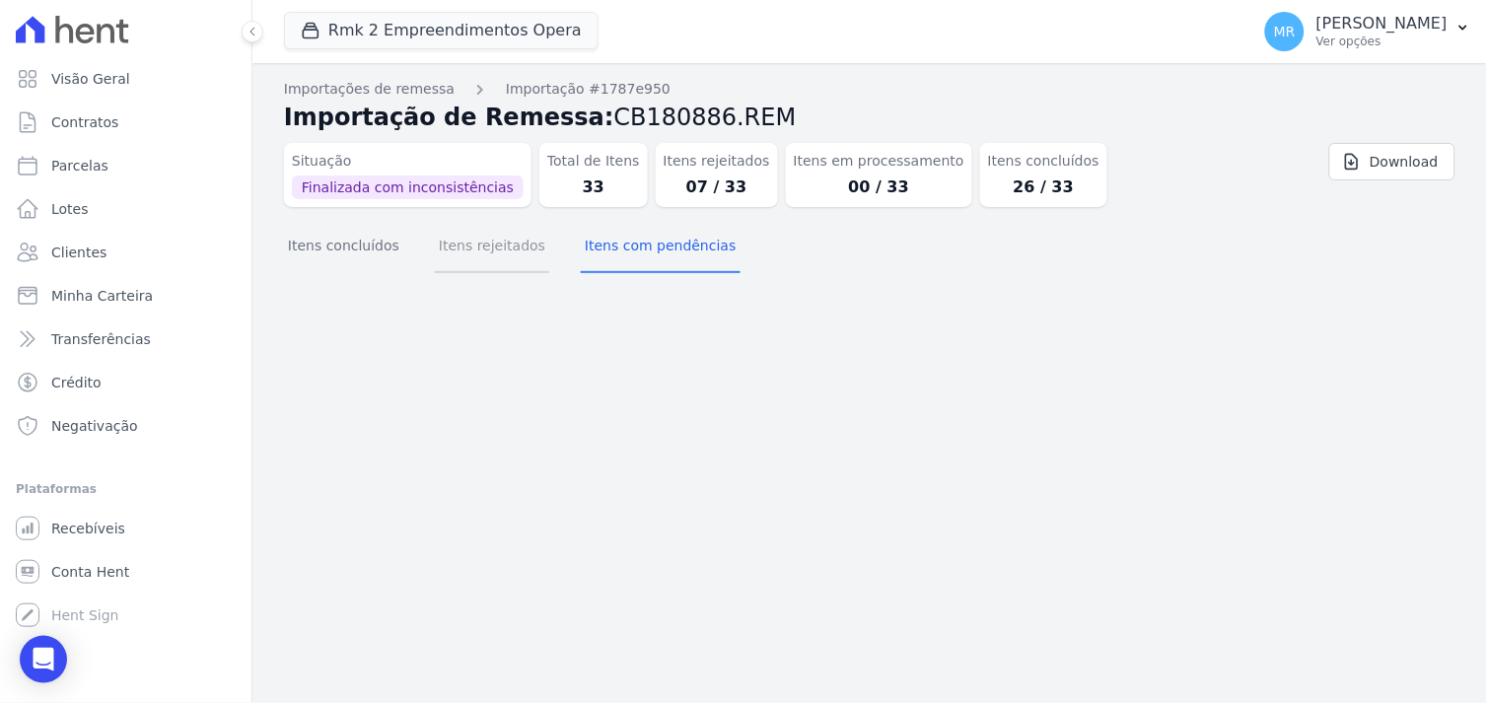
click at [478, 244] on button "Itens rejeitados" at bounding box center [492, 247] width 114 height 51
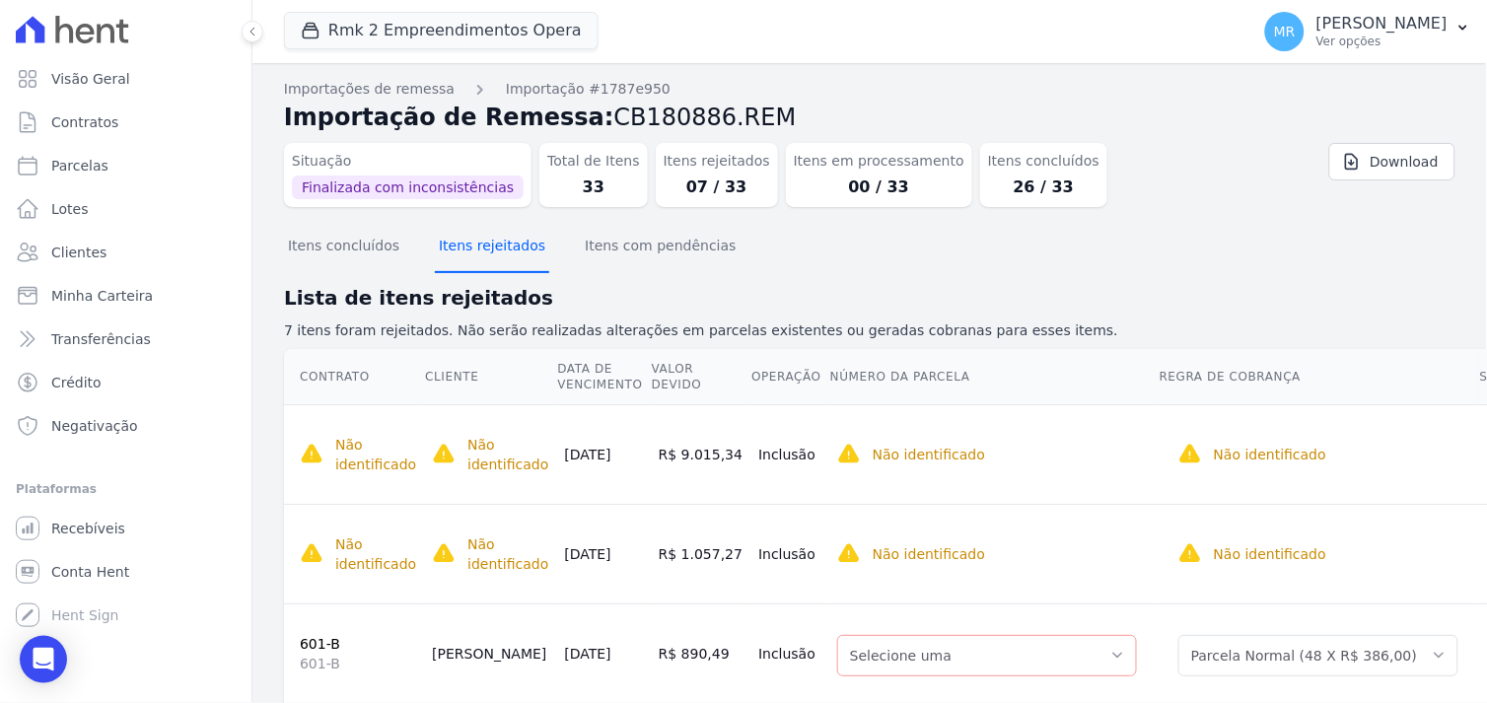
scroll to position [109, 0]
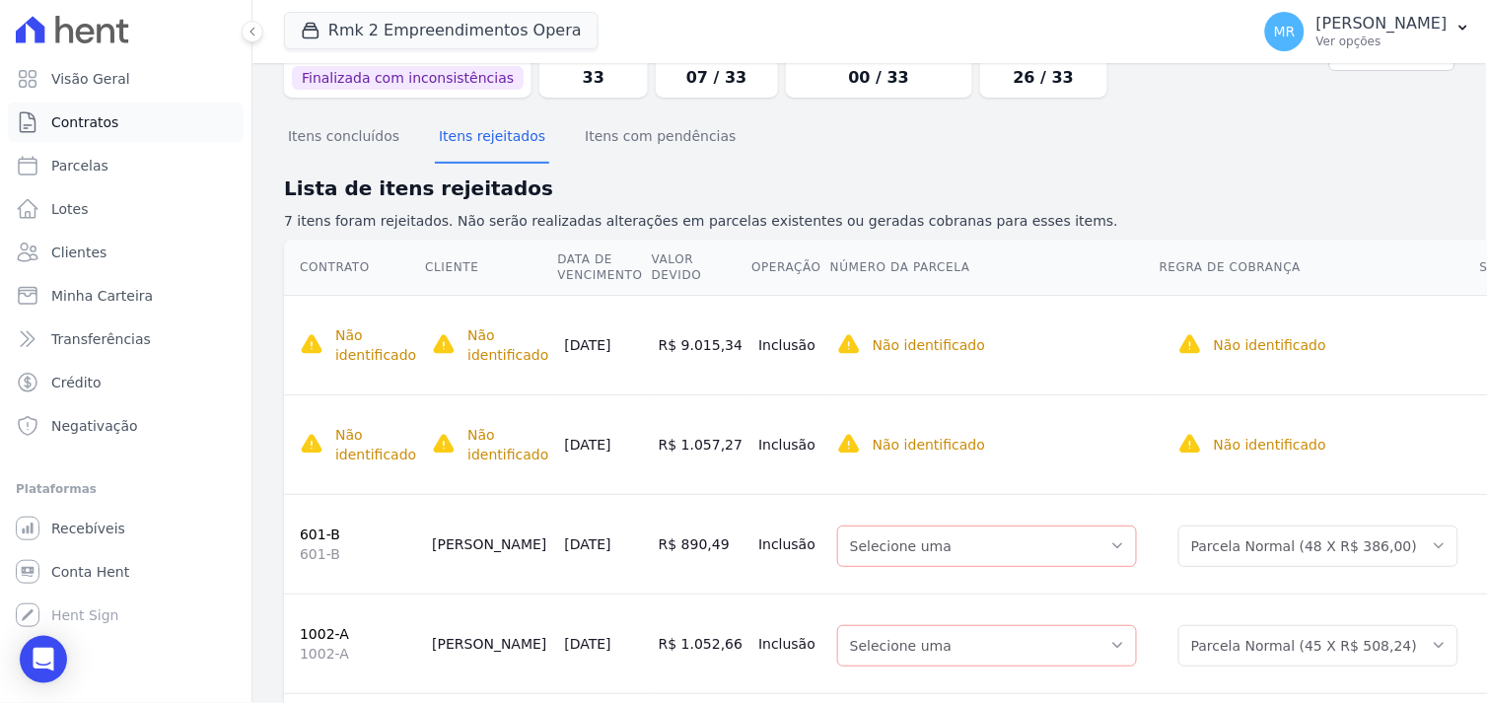
click at [79, 121] on span "Contratos" at bounding box center [84, 122] width 67 height 20
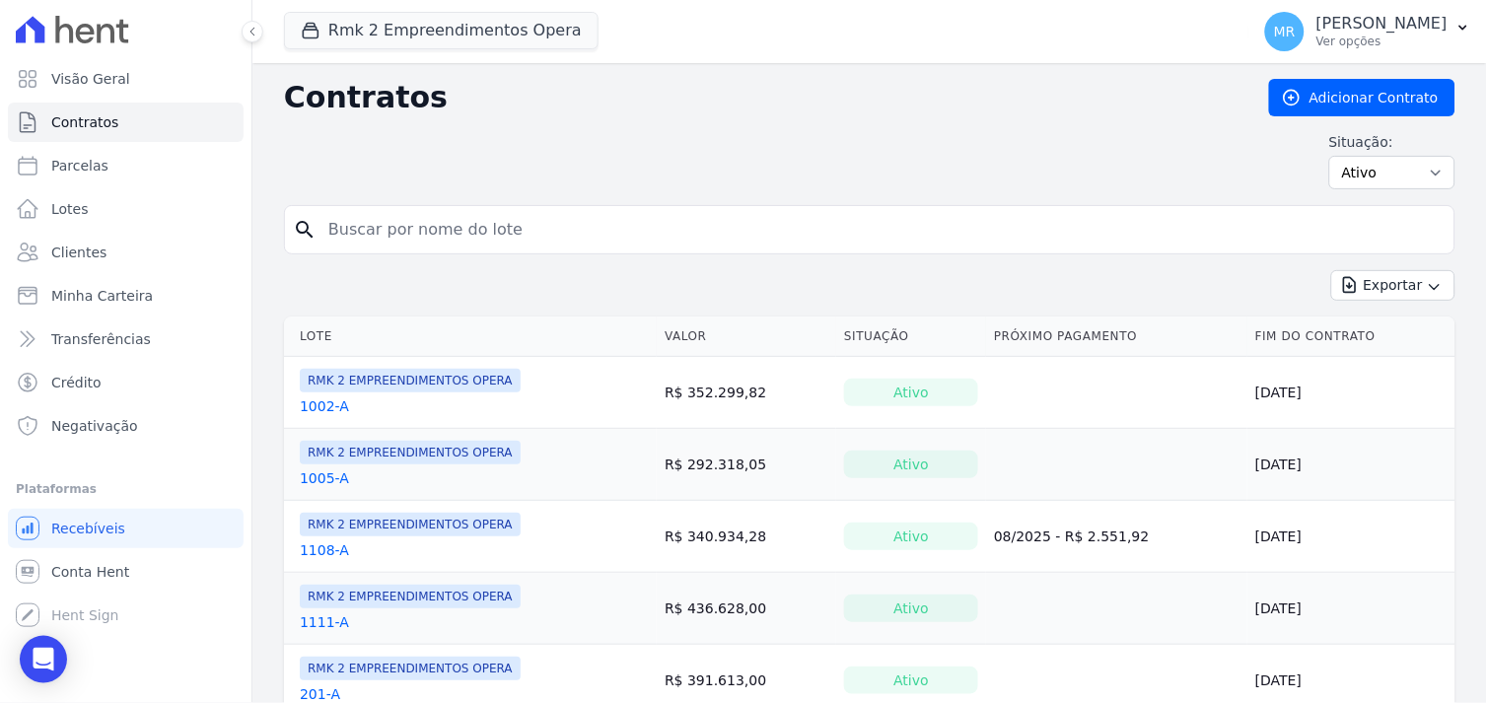
click at [380, 225] on input "search" at bounding box center [881, 229] width 1130 height 39
type input "202"
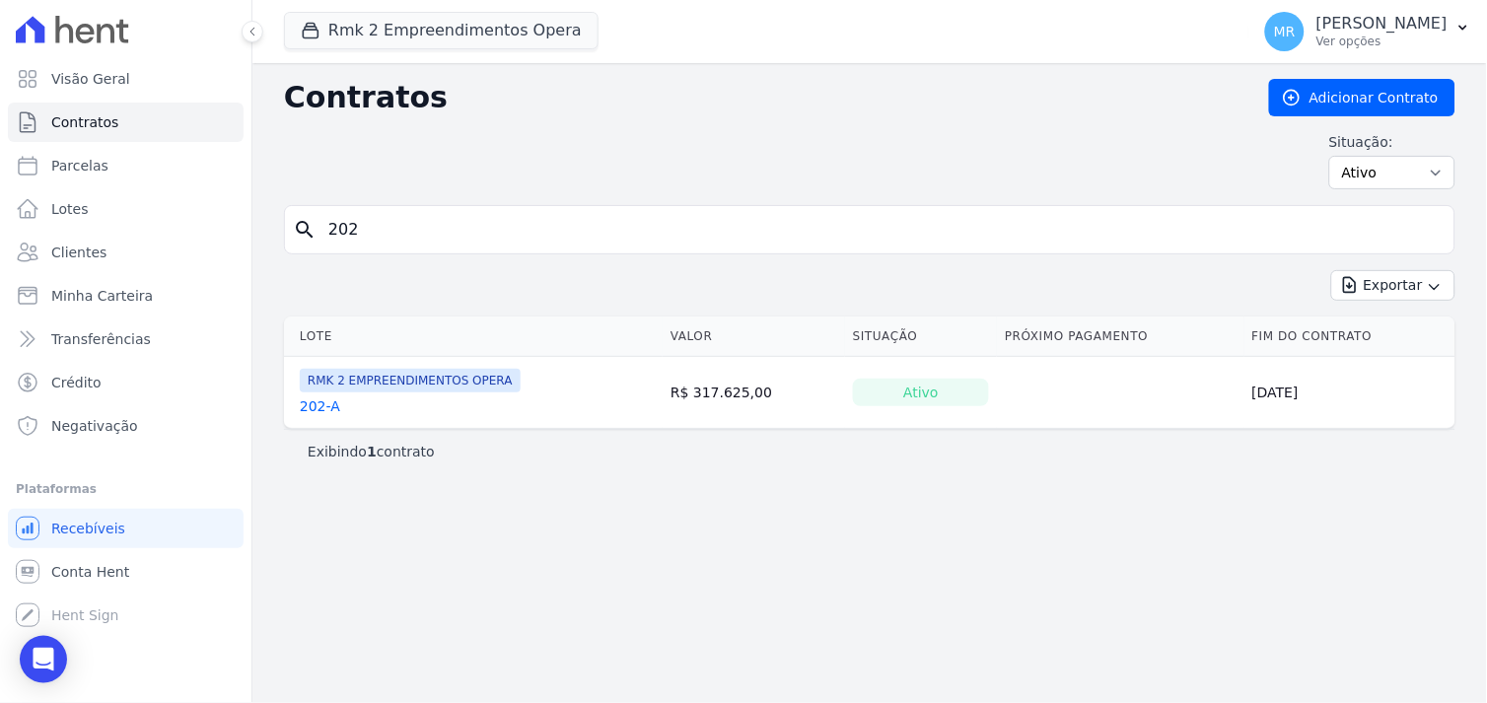
click at [310, 407] on link "202-A" at bounding box center [320, 406] width 40 height 20
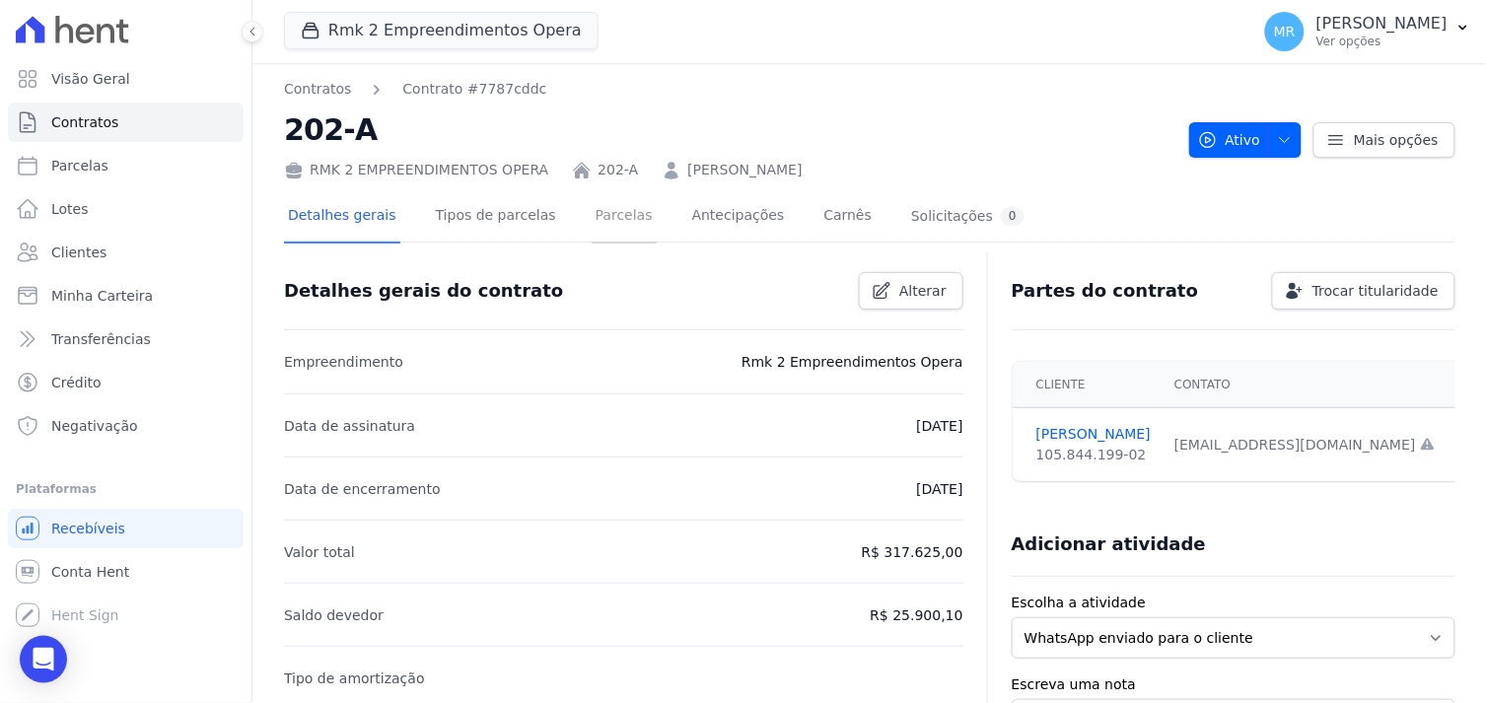
click at [595, 227] on link "Parcelas" at bounding box center [623, 217] width 65 height 52
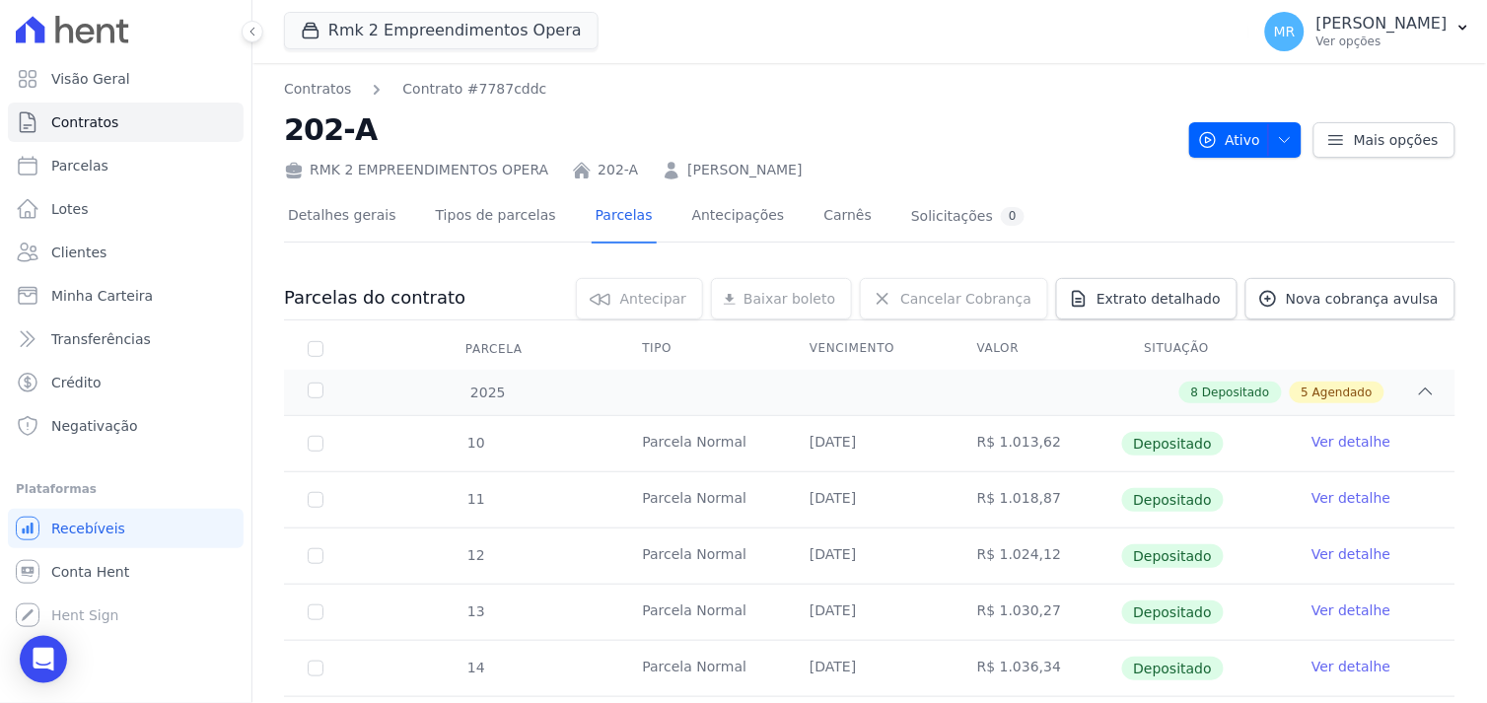
click at [597, 170] on link "202-A" at bounding box center [617, 170] width 40 height 21
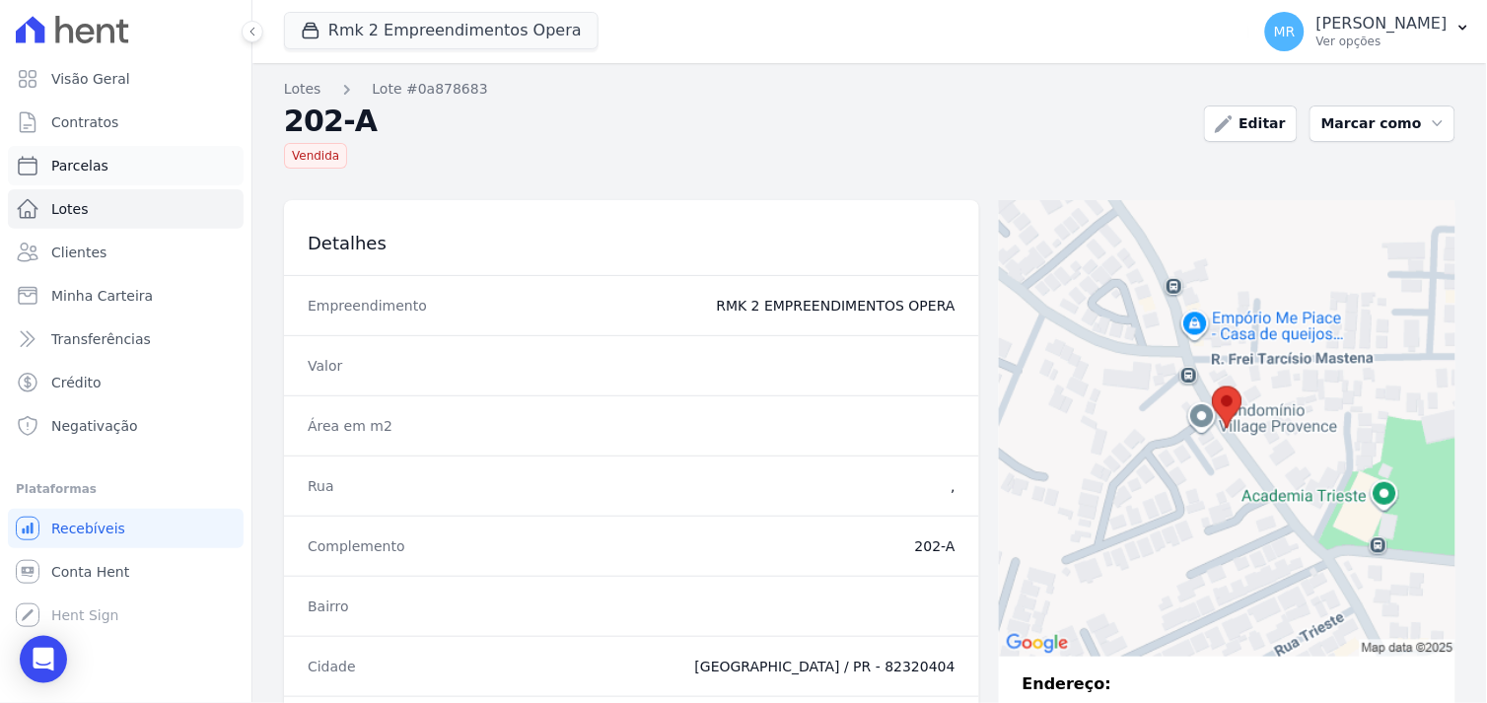
click at [87, 170] on span "Parcelas" at bounding box center [79, 166] width 57 height 20
select select
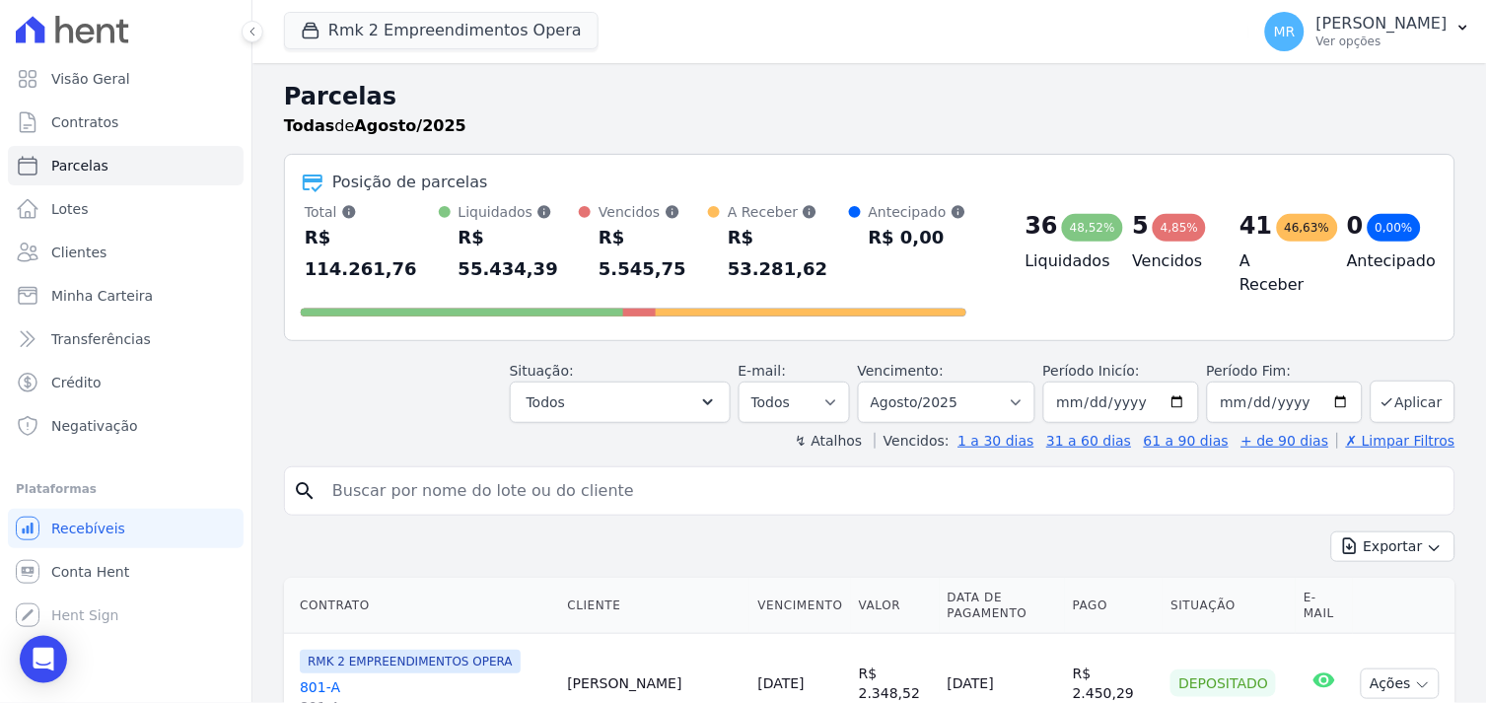
click at [381, 471] on input "search" at bounding box center [883, 490] width 1126 height 39
type input "202"
select select
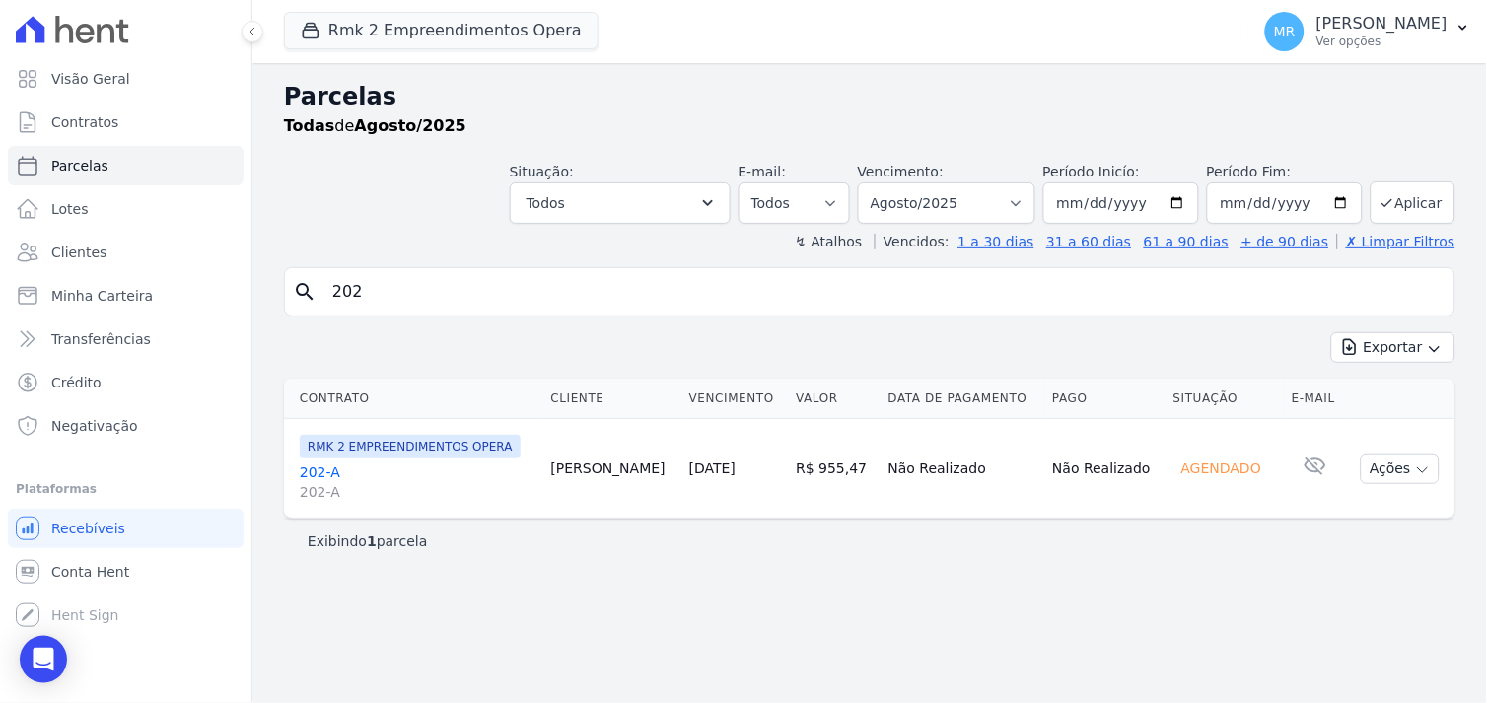
click at [319, 475] on link "202-A 202-A" at bounding box center [418, 481] width 236 height 39
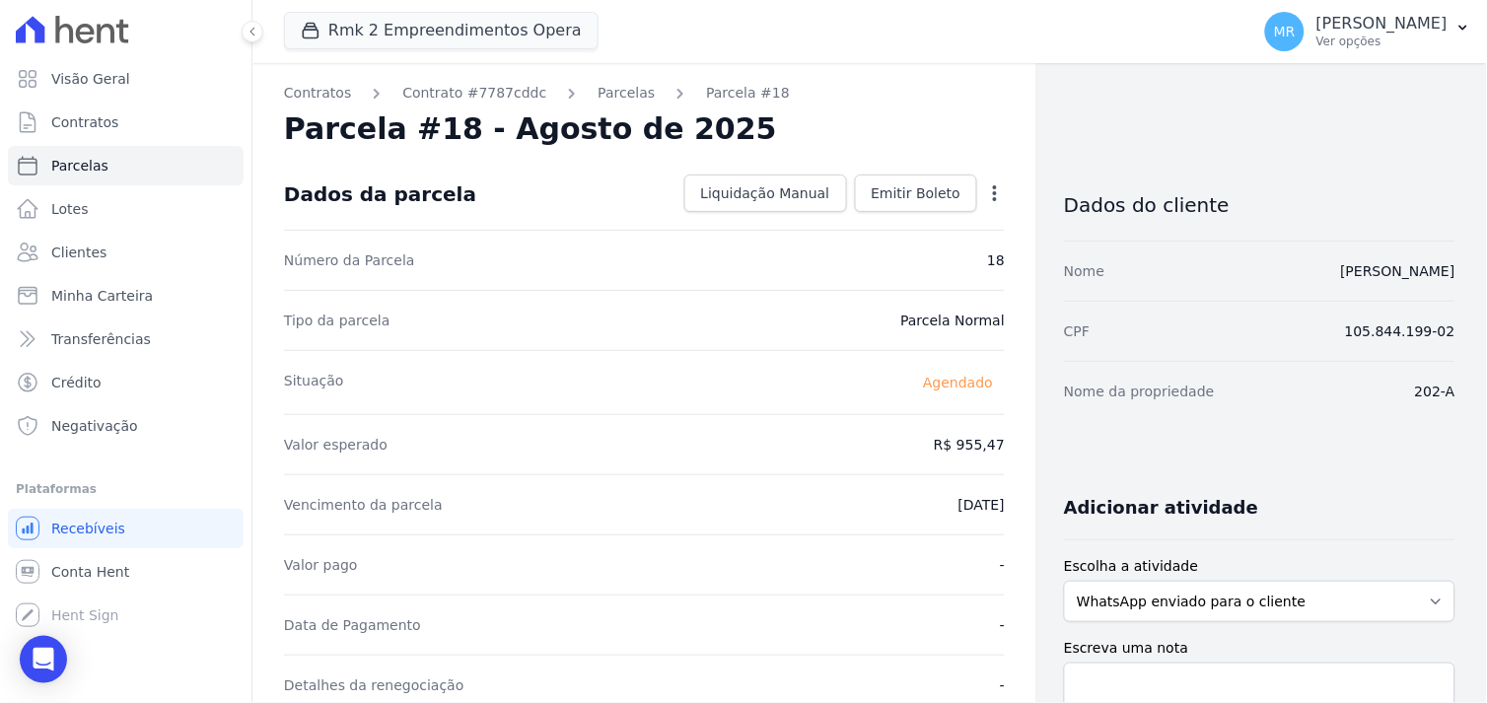
click at [990, 189] on icon "button" at bounding box center [995, 193] width 20 height 20
click at [909, 222] on link "Alterar" at bounding box center [909, 219] width 173 height 35
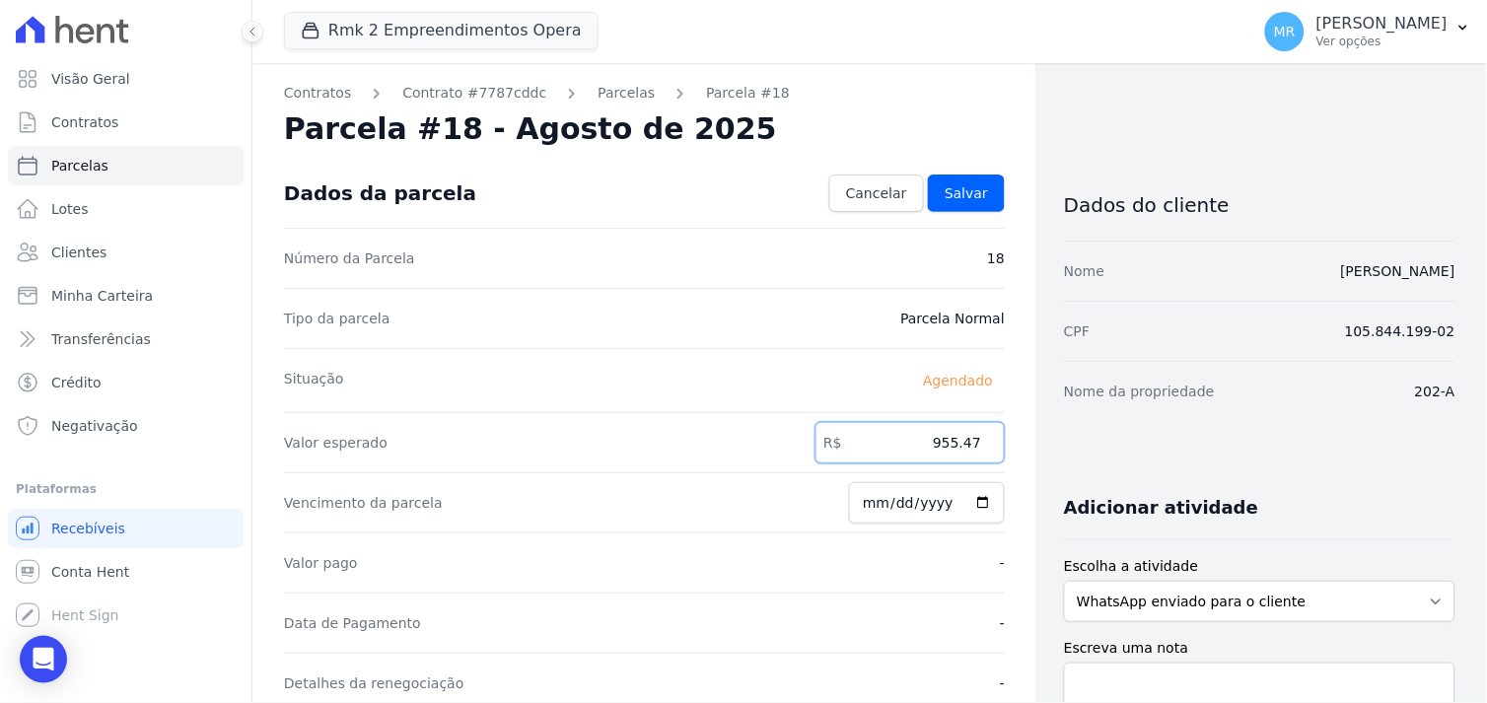
drag, startPoint x: 901, startPoint y: 448, endPoint x: 1042, endPoint y: 445, distance: 141.0
click at [1042, 445] on div "Contratos Contrato #7787cddc Parcelas Parcela #18 Parcela #18 - Agosto de 2025 …" at bounding box center [853, 696] width 1203 height 1266
type input "1057.27"
click at [972, 195] on span "Salvar" at bounding box center [965, 193] width 43 height 20
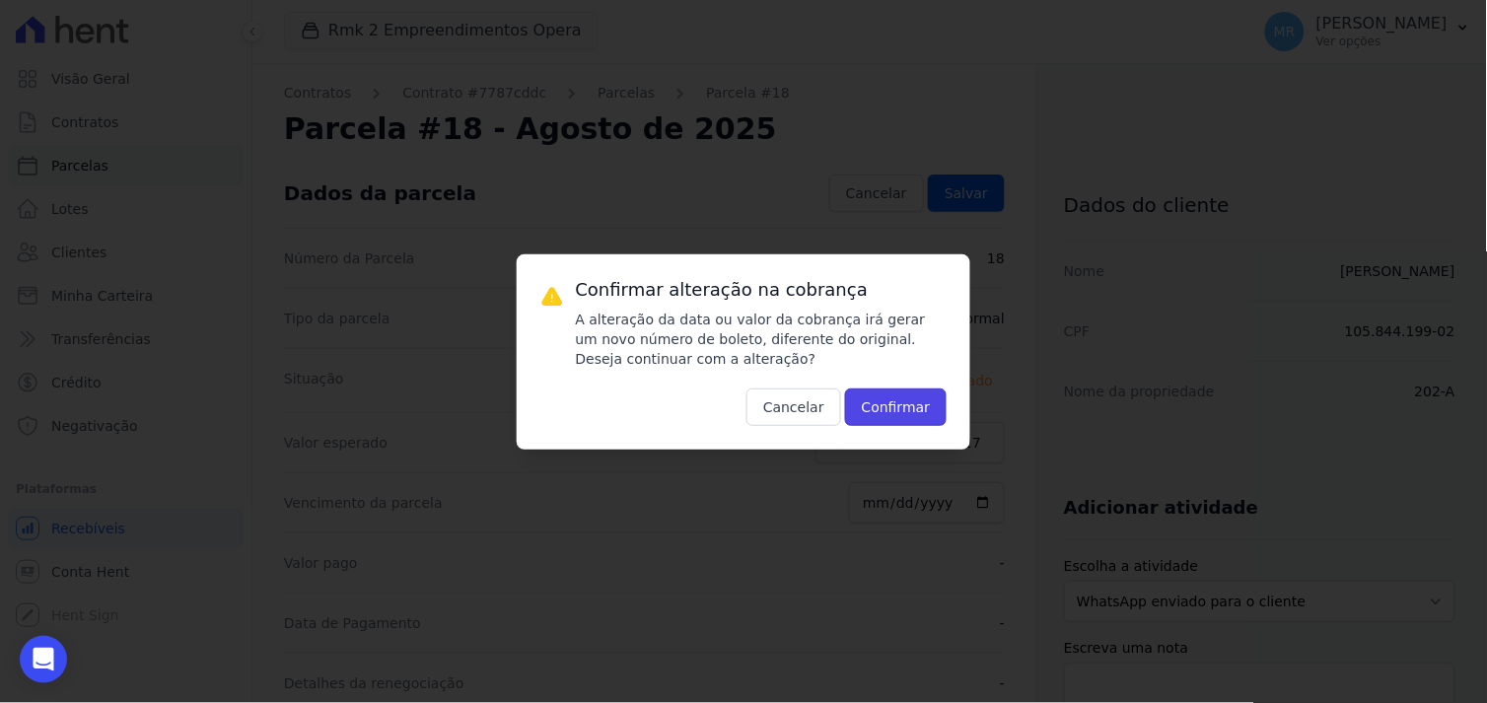
click at [894, 399] on button "Confirmar" at bounding box center [896, 406] width 103 height 37
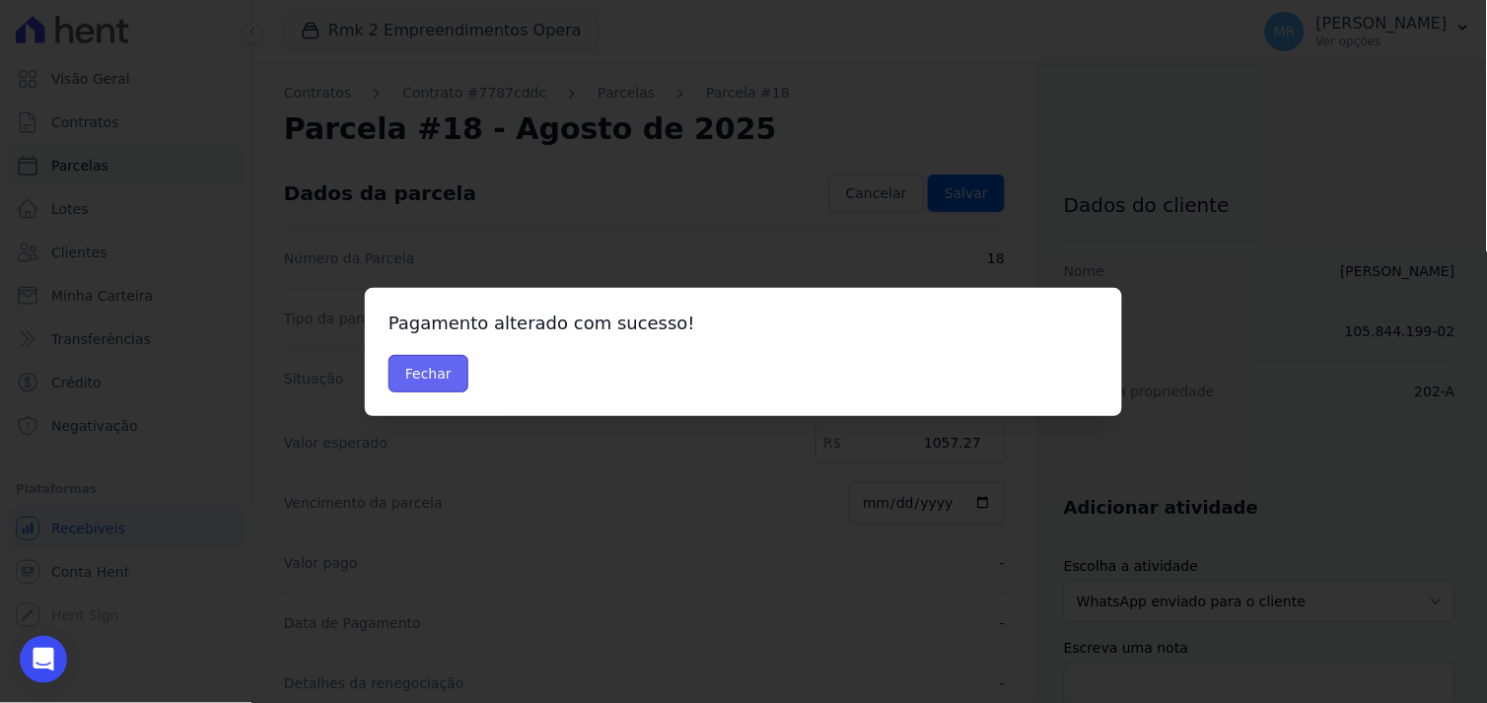
click at [427, 378] on button "Fechar" at bounding box center [428, 373] width 80 height 37
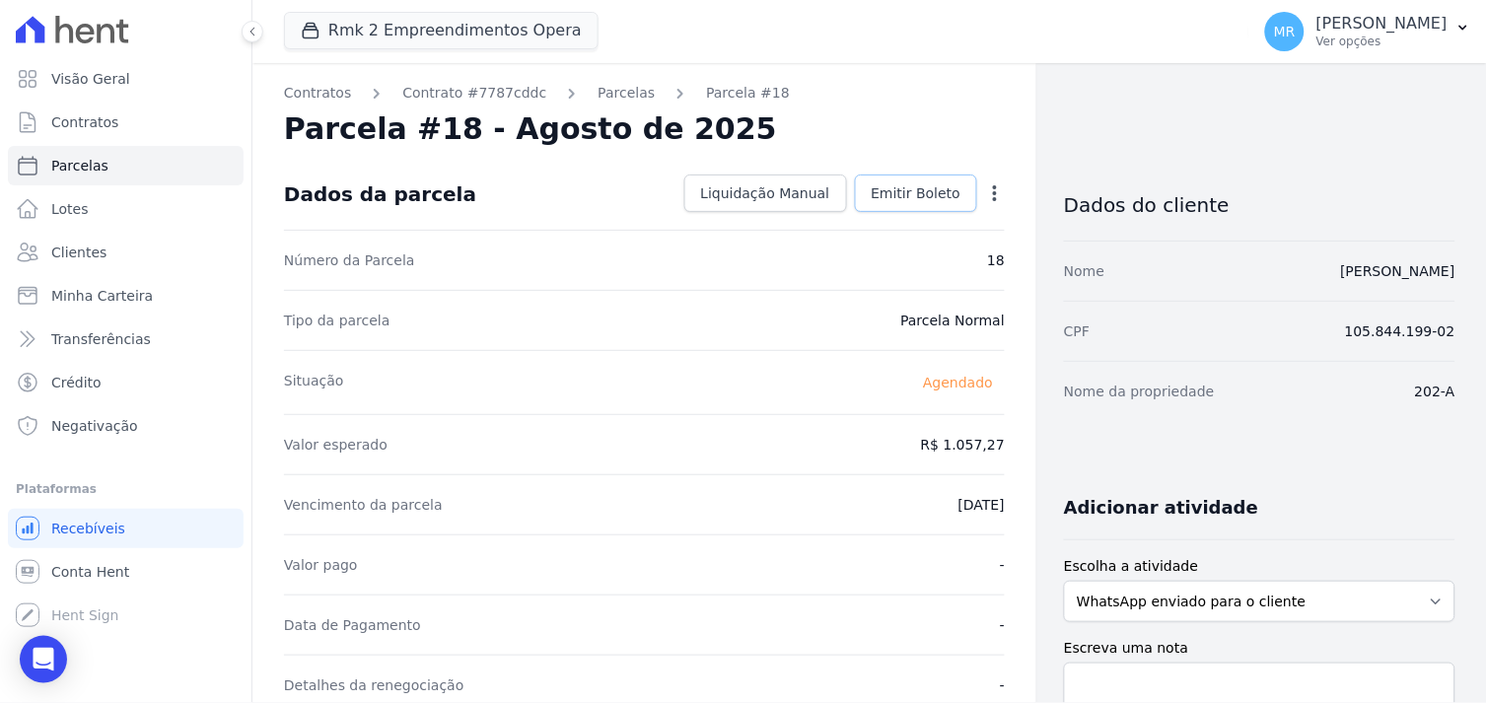
click at [939, 197] on span "Emitir Boleto" at bounding box center [916, 193] width 90 height 20
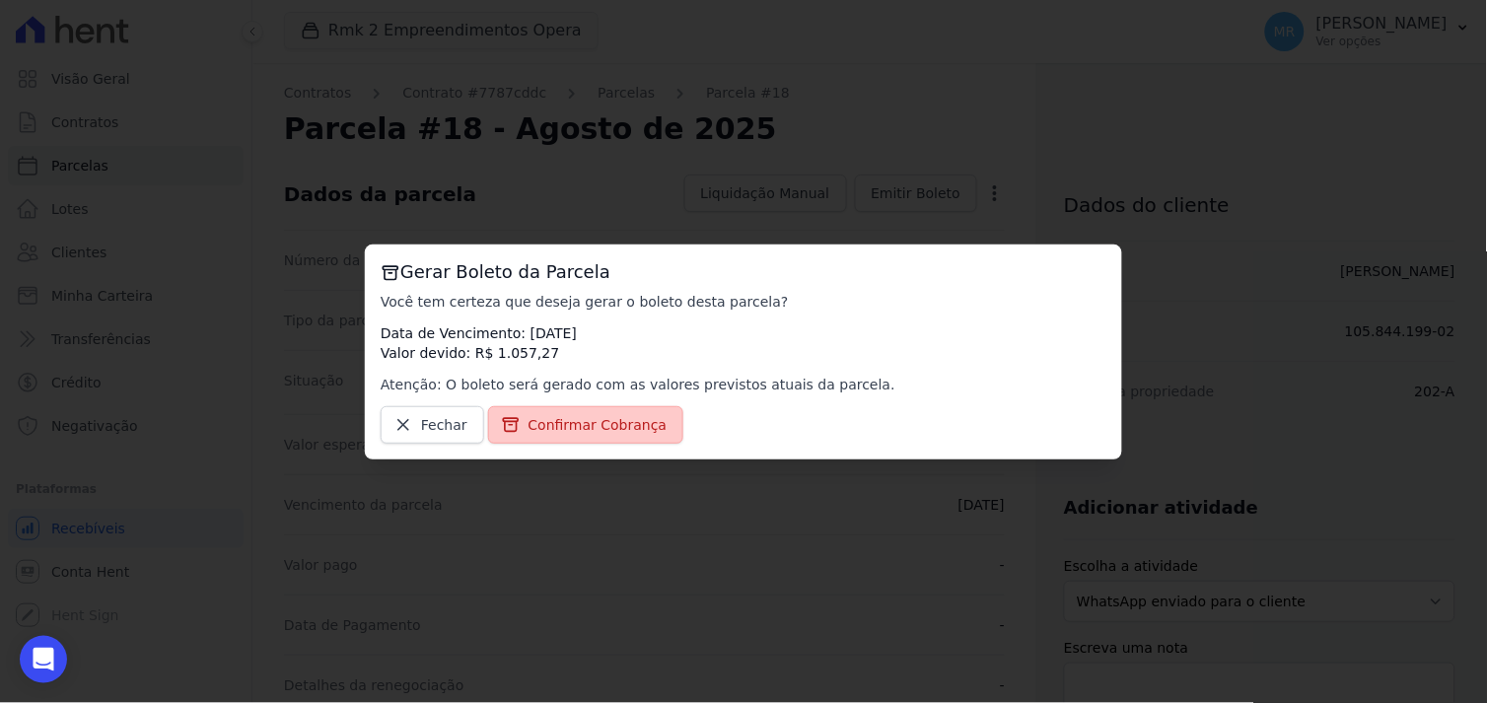
click at [607, 426] on span "Confirmar Cobrança" at bounding box center [597, 425] width 139 height 20
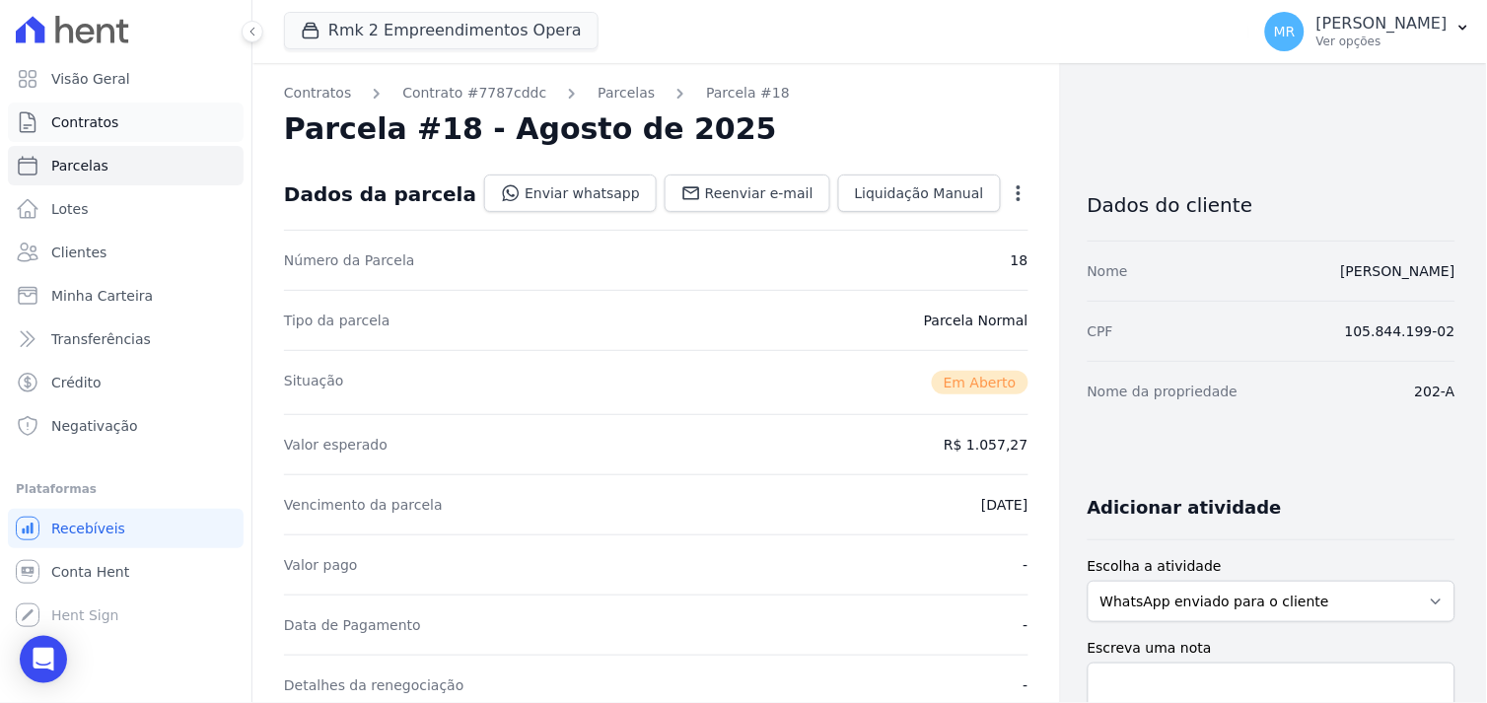
click at [116, 124] on link "Contratos" at bounding box center [126, 122] width 236 height 39
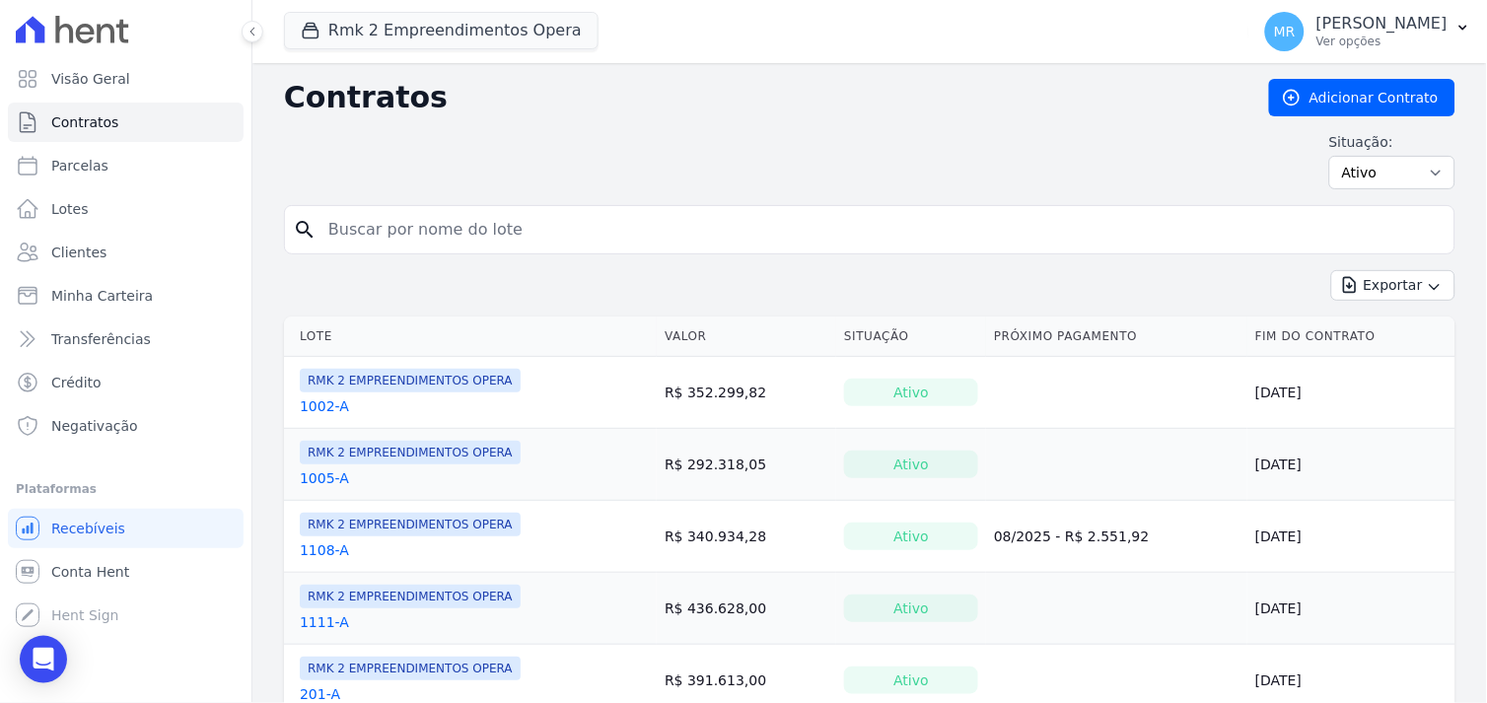
click at [379, 234] on input "search" at bounding box center [881, 229] width 1130 height 39
type input "310"
click at [1331, 270] on button "Exportar" at bounding box center [1393, 285] width 124 height 31
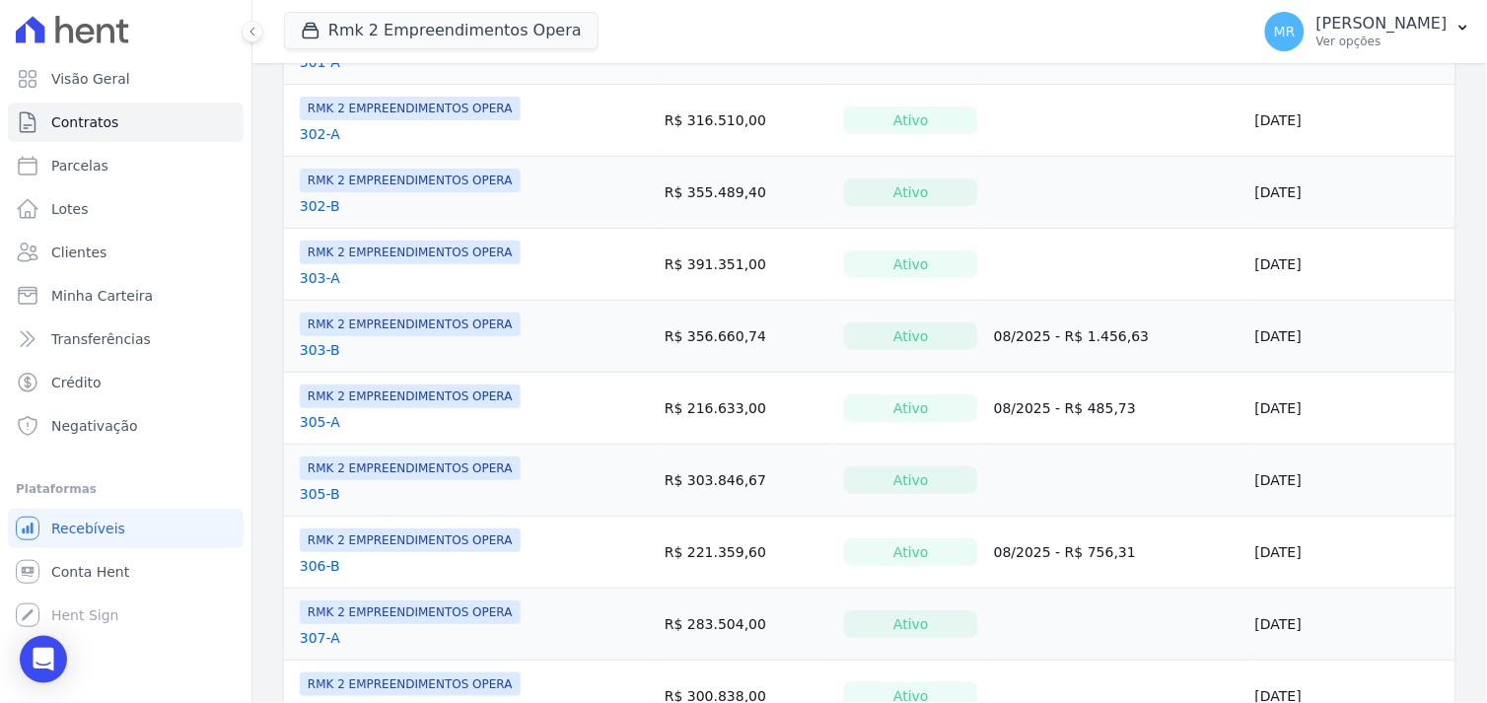
scroll to position [1533, 0]
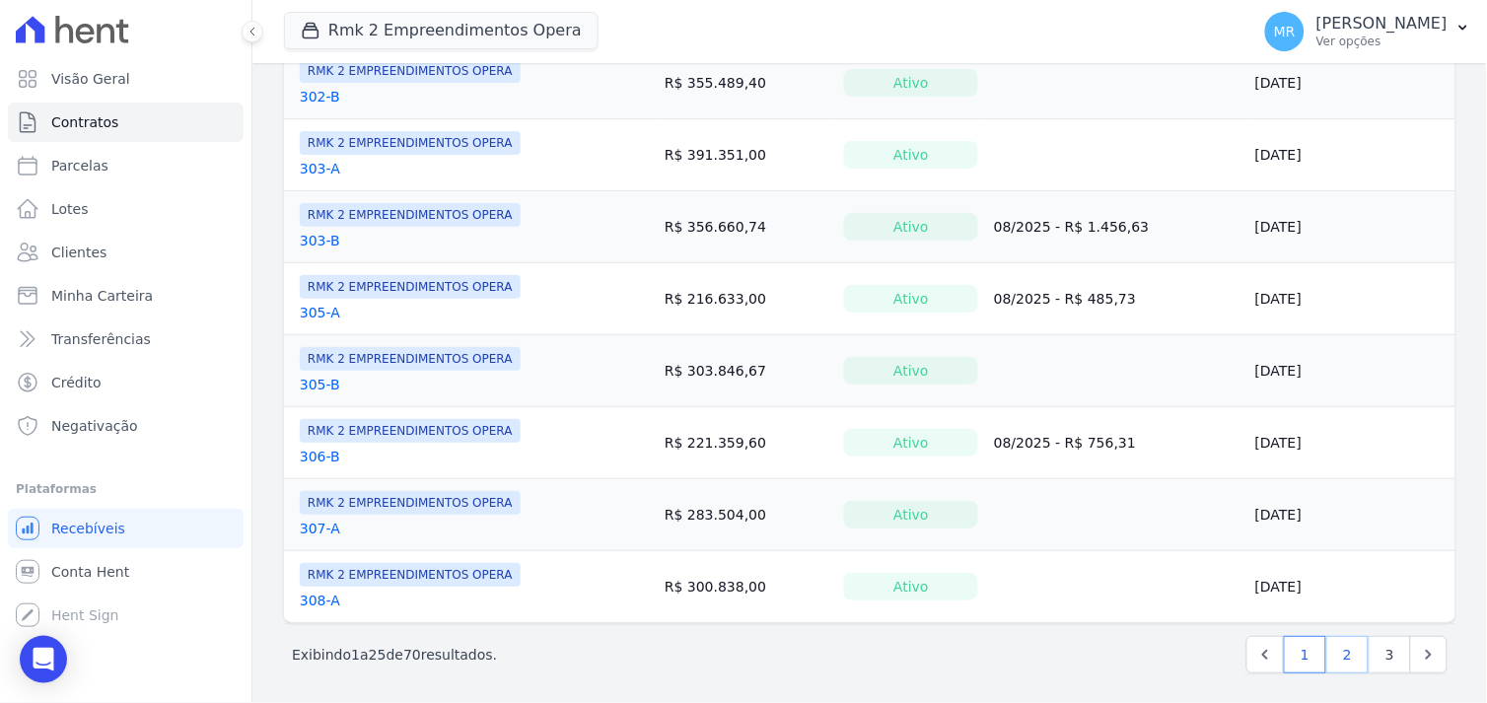
click at [1334, 658] on link "2" at bounding box center [1347, 654] width 42 height 37
